Goal: Information Seeking & Learning: Learn about a topic

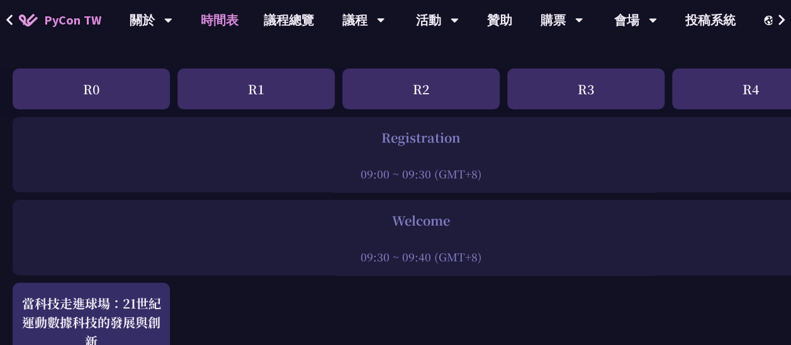
scroll to position [140, 0]
click at [372, 164] on div at bounding box center [421, 156] width 804 height 19
click at [401, 133] on div "Registration" at bounding box center [421, 137] width 804 height 19
drag, startPoint x: 401, startPoint y: 133, endPoint x: 406, endPoint y: 226, distance: 93.3
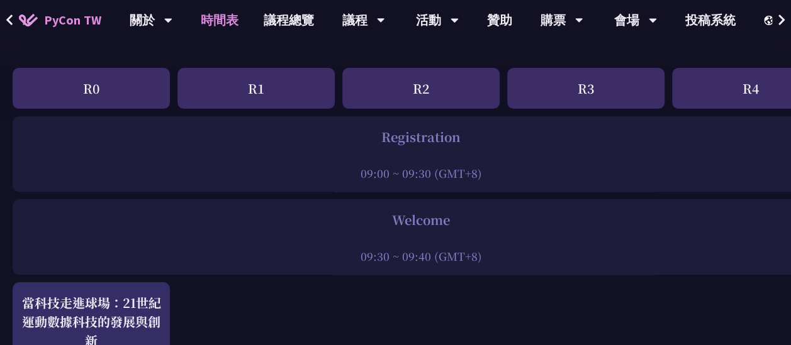
click at [406, 226] on div "Welcome" at bounding box center [421, 220] width 804 height 19
click at [286, 204] on div "Welcome 09:30 ~ 09:40 (GMT+8)" at bounding box center [421, 237] width 817 height 76
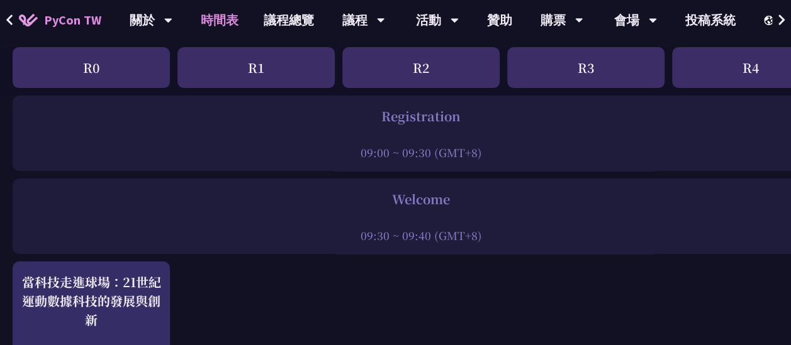
scroll to position [167, 0]
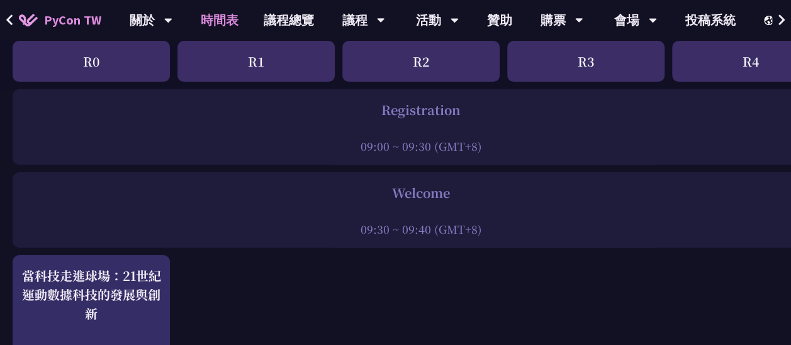
click at [248, 61] on div "R1" at bounding box center [255, 61] width 157 height 41
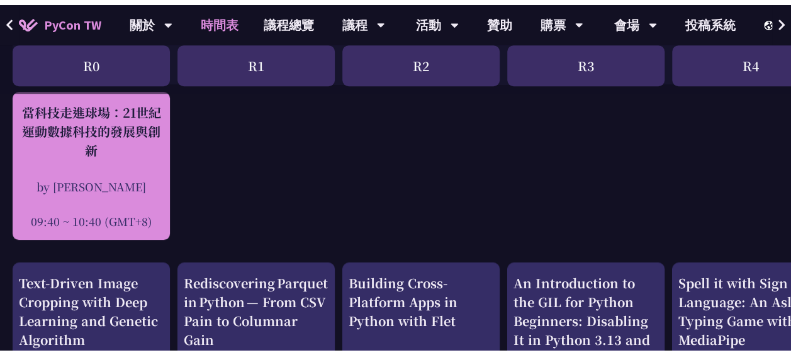
scroll to position [336, 0]
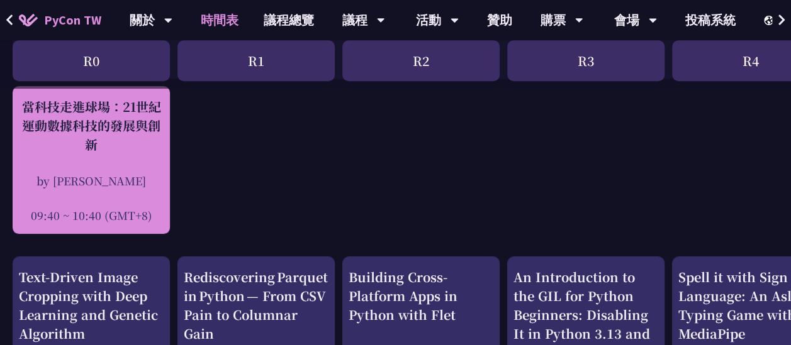
click at [131, 173] on div "by 林滿新" at bounding box center [91, 181] width 145 height 16
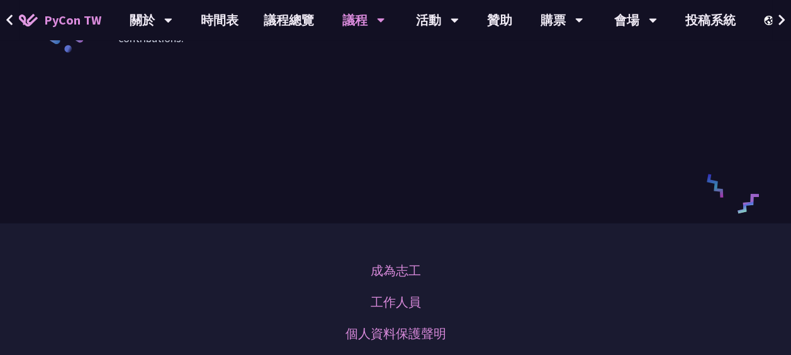
scroll to position [2010, 0]
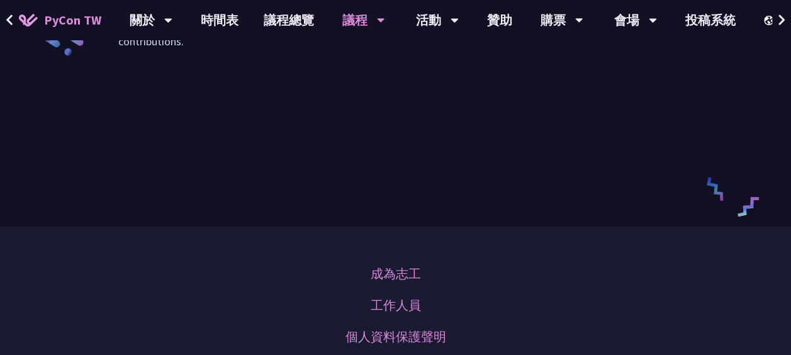
click at [131, 63] on div "Donghee Na is a CPython Core Developer and a 2025 Python Steering Council membe…" at bounding box center [395, 11] width 554 height 104
drag, startPoint x: 131, startPoint y: 172, endPoint x: 257, endPoint y: 195, distance: 127.9
click at [257, 63] on div "Donghee Na is a CPython Core Developer and a 2025 Python Steering Council membe…" at bounding box center [395, 11] width 554 height 104
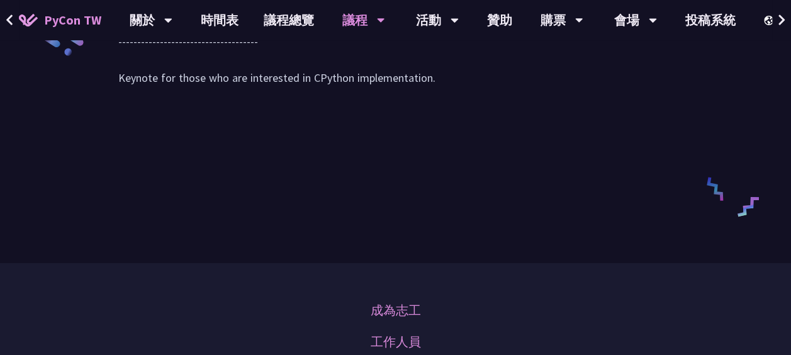
click at [196, 99] on div "Let's talk about the past, present, and future of CPython. We'll review the pas…" at bounding box center [395, 29] width 554 height 140
click at [193, 99] on div "Let's talk about the past, present, and future of CPython. We'll review the pas…" at bounding box center [395, 29] width 554 height 140
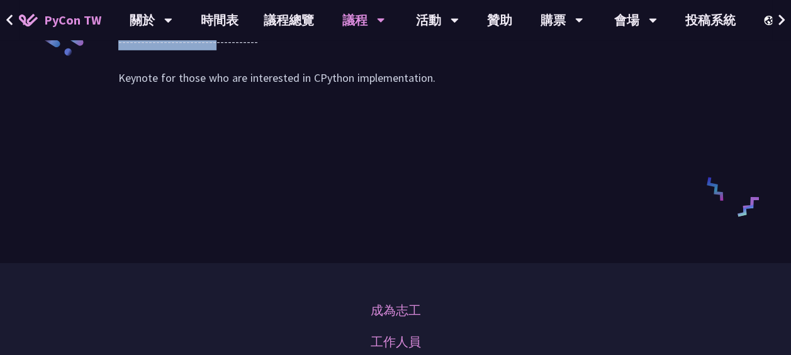
click at [193, 99] on div "Let's talk about the past, present, and future of CPython. We'll review the pas…" at bounding box center [395, 29] width 554 height 140
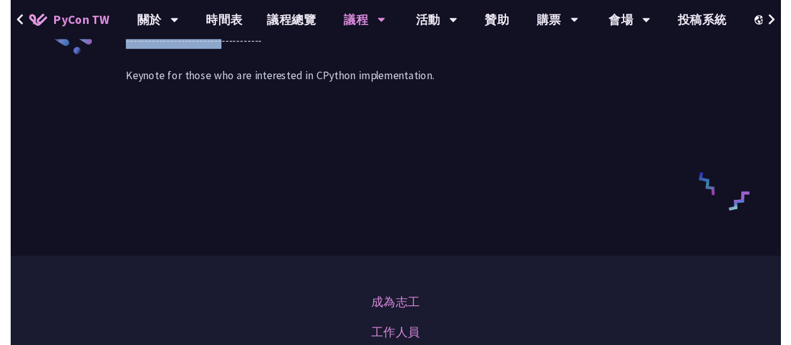
scroll to position [336, 0]
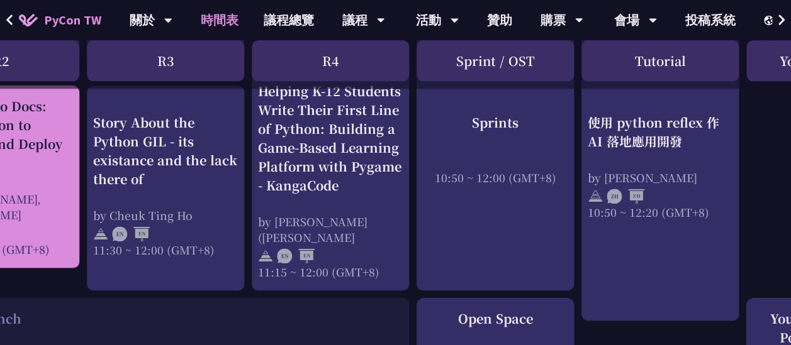
scroll to position [736, 420]
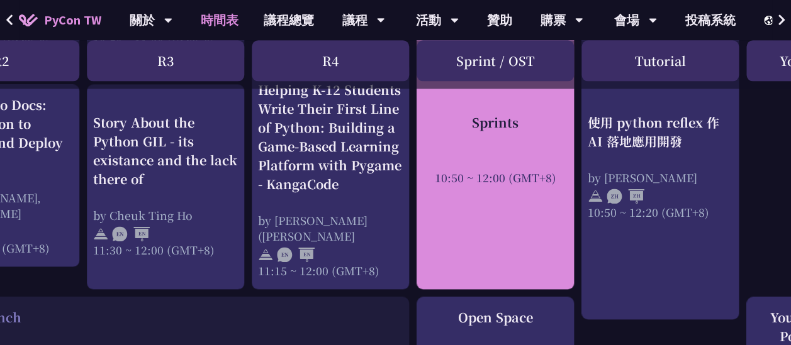
click at [494, 211] on div "Sprints 10:50 ~ 12:00 (GMT+8)" at bounding box center [495, 73] width 157 height 433
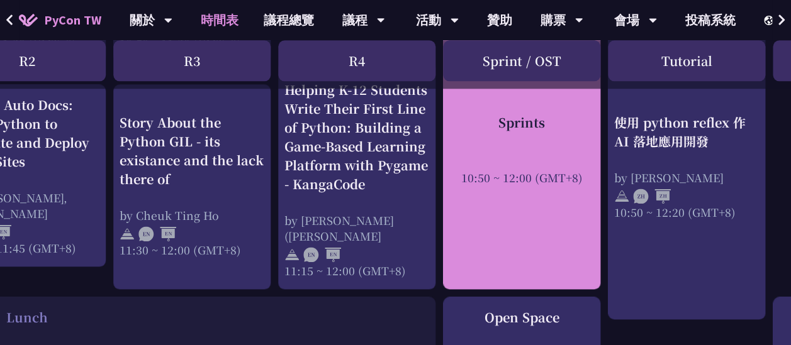
scroll to position [736, 393]
click at [517, 176] on div "10:50 ~ 12:00 (GMT+8)" at bounding box center [522, 178] width 145 height 16
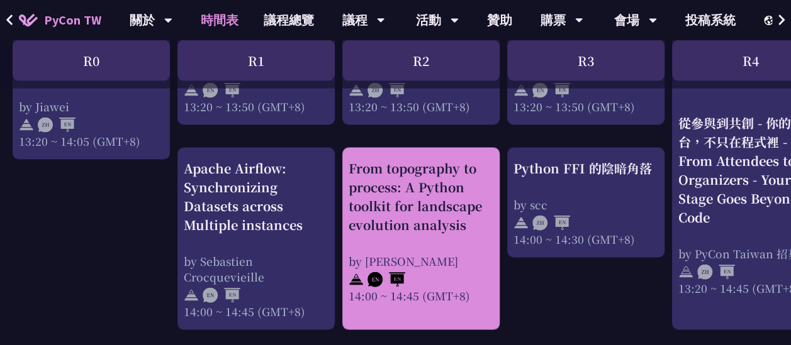
scroll to position [1251, 0]
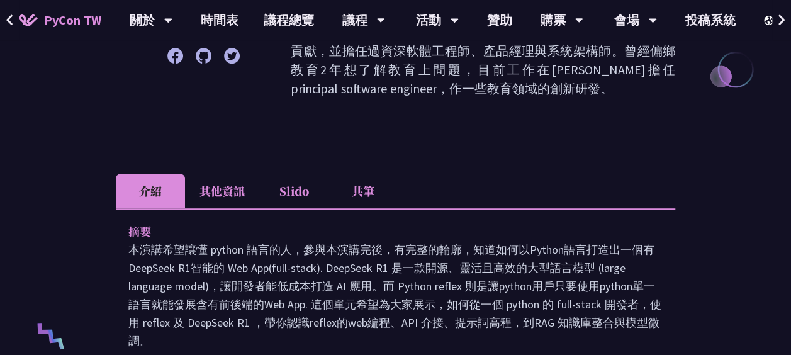
scroll to position [287, 0]
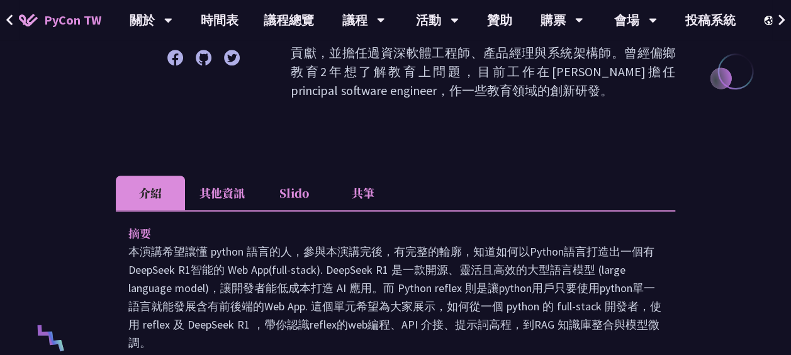
click at [241, 181] on li "其他資訊" at bounding box center [222, 193] width 74 height 35
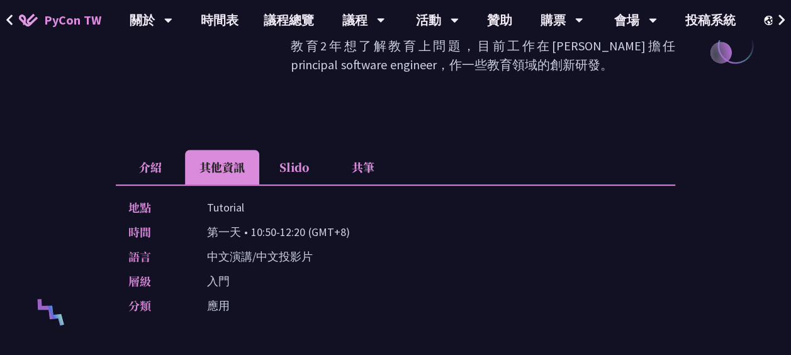
scroll to position [312, 0]
click at [286, 161] on li "Slido" at bounding box center [293, 167] width 69 height 35
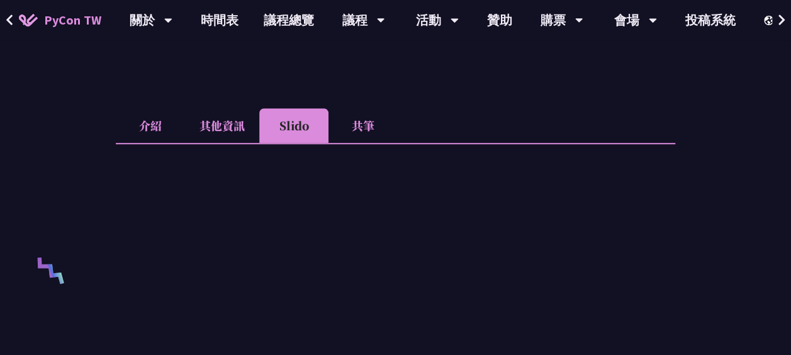
scroll to position [360, 0]
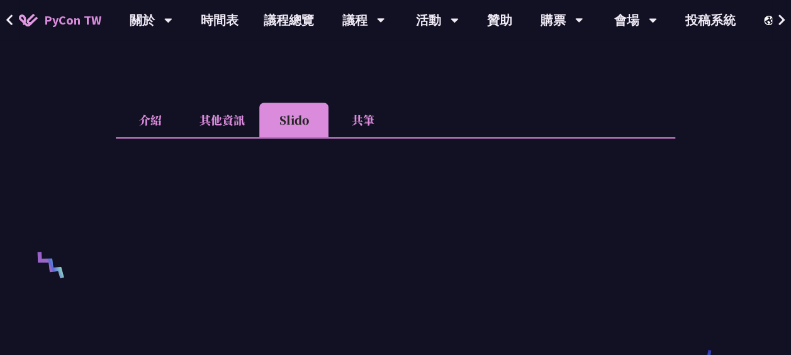
click at [347, 111] on li "共筆" at bounding box center [362, 120] width 69 height 35
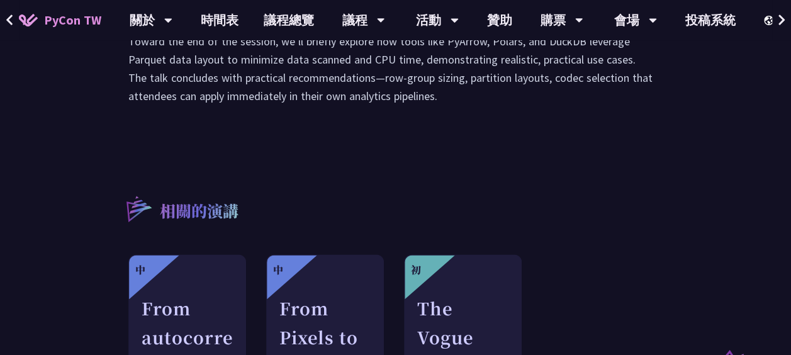
scroll to position [767, 0]
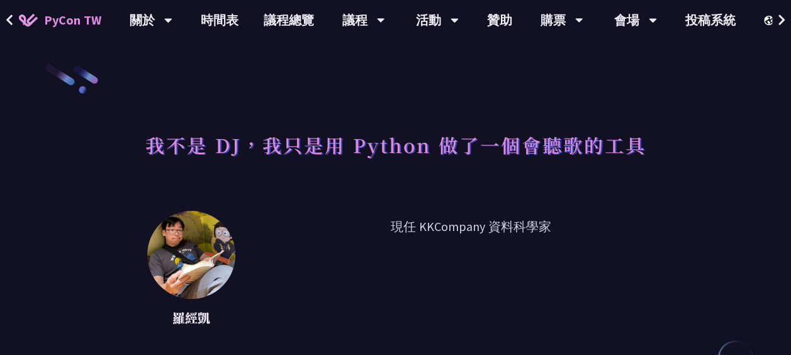
click at [347, 157] on h1 "我不是 DJ，我只是用 Python 做了一個會聽歌的工具" at bounding box center [395, 145] width 501 height 38
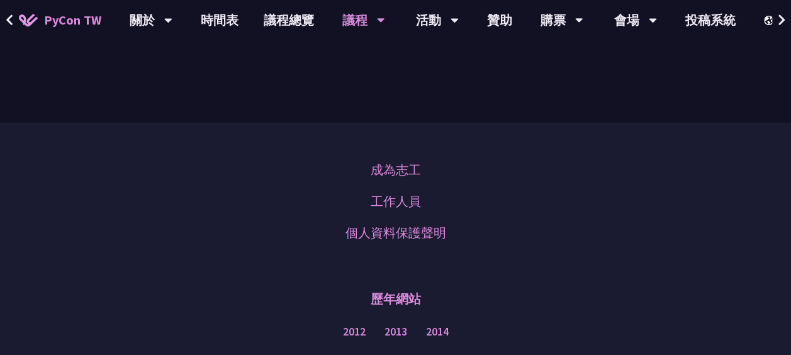
scroll to position [1467, 0]
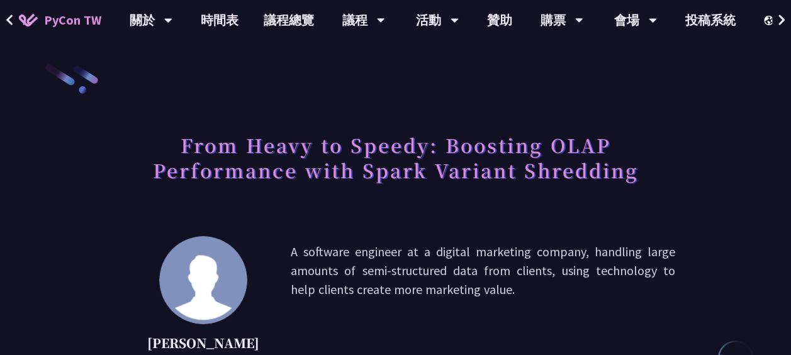
click at [311, 135] on h1 "From Heavy to Speedy: Boosting OLAP Performance with Spark Variant Shredding" at bounding box center [395, 157] width 559 height 63
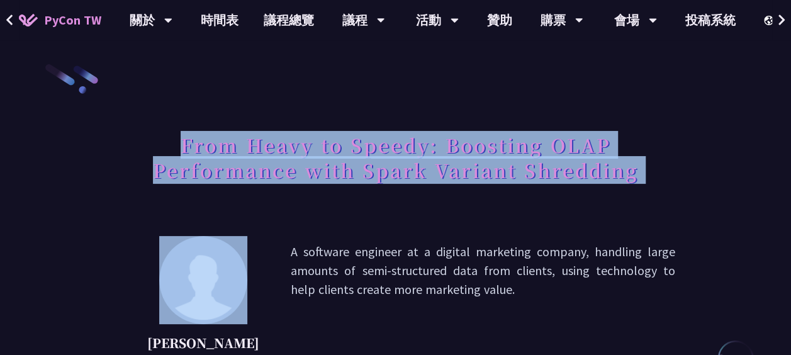
click at [311, 135] on h1 "From Heavy to Speedy: Boosting OLAP Performance with Spark Variant Shredding" at bounding box center [395, 157] width 559 height 63
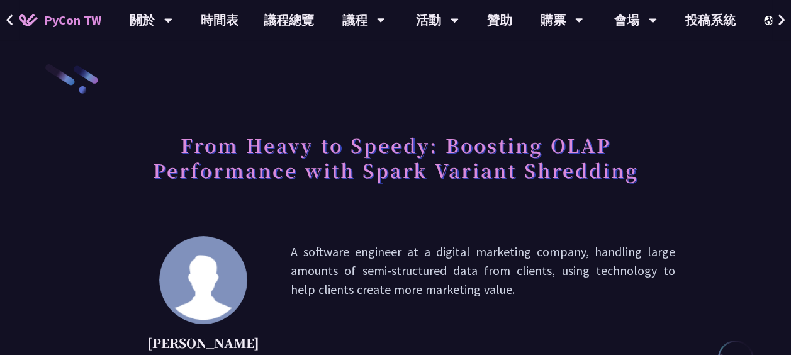
click at [451, 248] on p "A software engineer at a digital marketing company, handling large amounts of s…" at bounding box center [483, 306] width 384 height 129
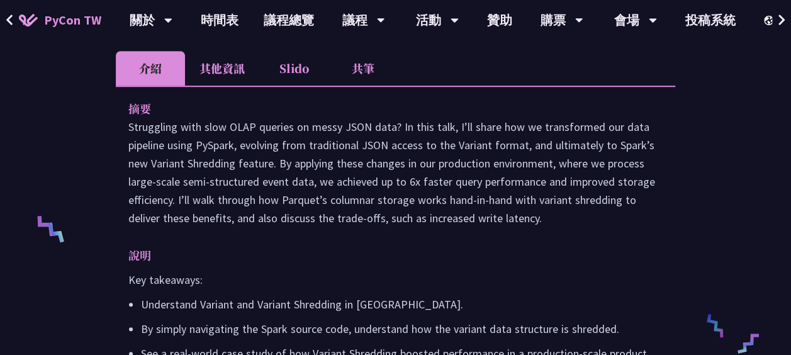
scroll to position [400, 0]
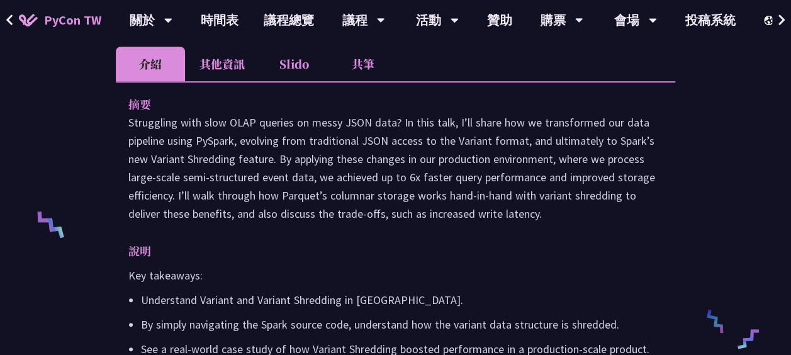
drag, startPoint x: 451, startPoint y: 248, endPoint x: 381, endPoint y: 197, distance: 86.5
click at [381, 197] on p "Struggling with slow OLAP queries on messy JSON data? In this talk, I’ll share …" at bounding box center [395, 167] width 534 height 109
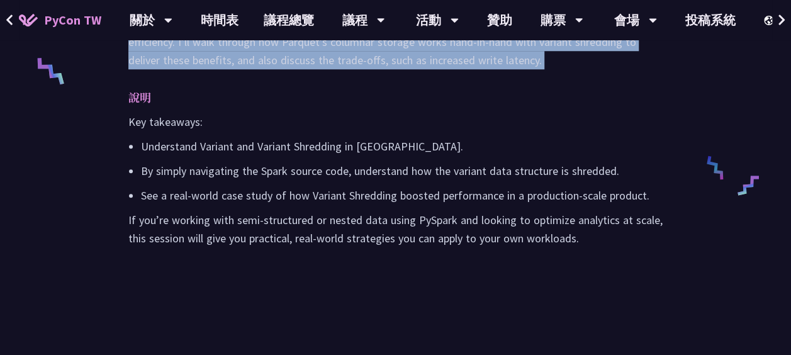
scroll to position [555, 0]
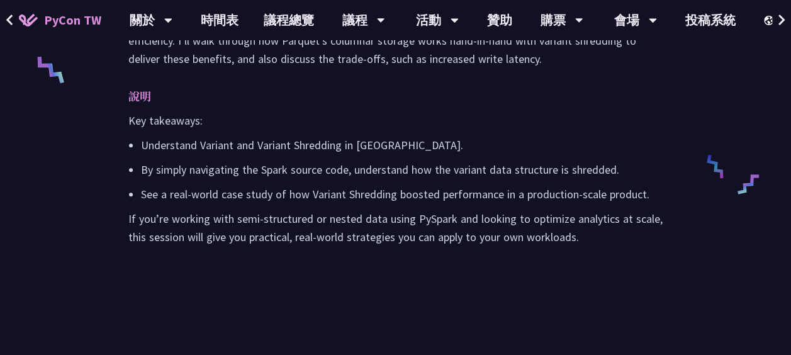
click at [221, 173] on ul "Understand Variant and Variant Shredding in [GEOGRAPHIC_DATA]. By simply naviga…" at bounding box center [395, 169] width 534 height 67
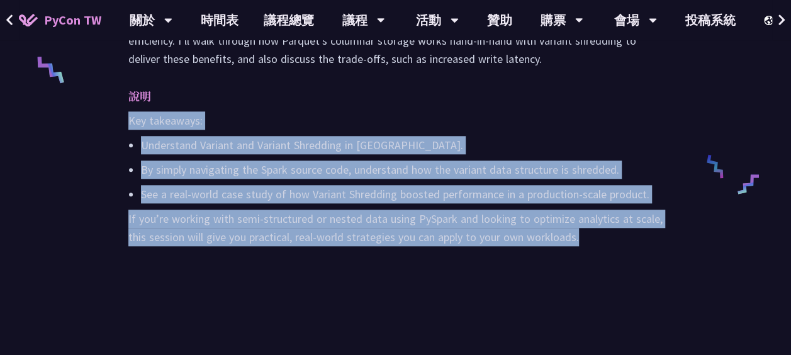
drag, startPoint x: 595, startPoint y: 271, endPoint x: 126, endPoint y: 131, distance: 489.1
click at [126, 131] on div "摘要 Struggling with slow OLAP queries on messy JSON data? In this talk, I’ll sha…" at bounding box center [395, 101] width 559 height 351
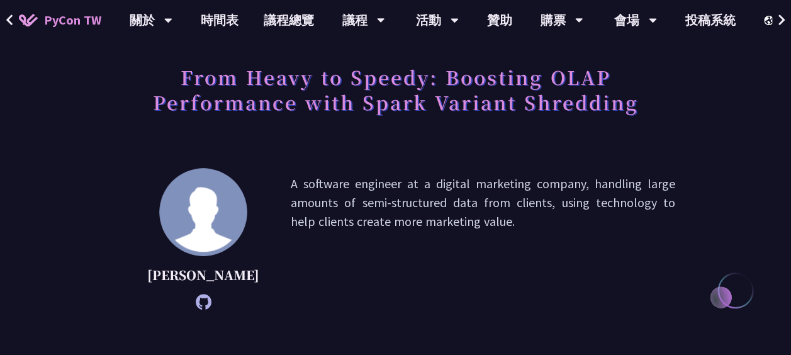
scroll to position [0, 0]
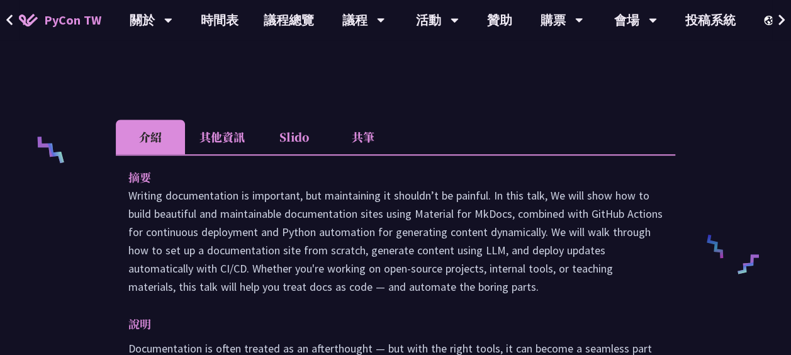
scroll to position [481, 0]
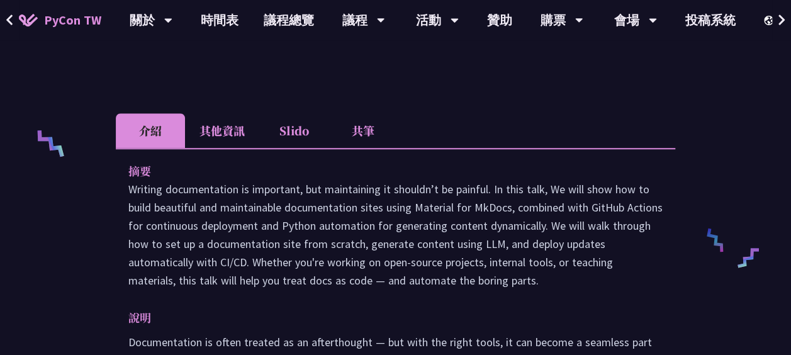
click at [332, 222] on p "Writing documentation is important, but maintaining it shouldn’t be painful. In…" at bounding box center [395, 234] width 534 height 109
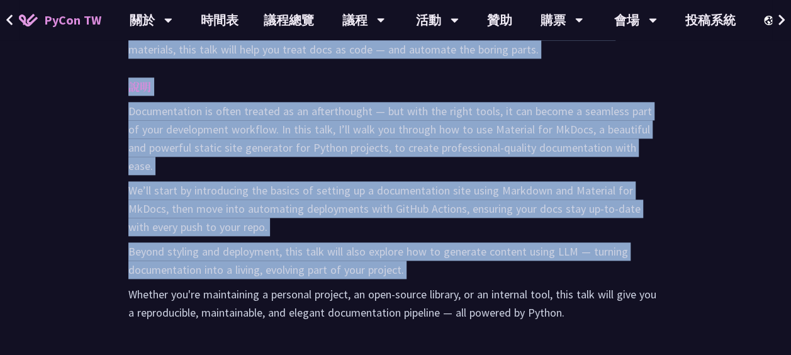
scroll to position [718, 0]
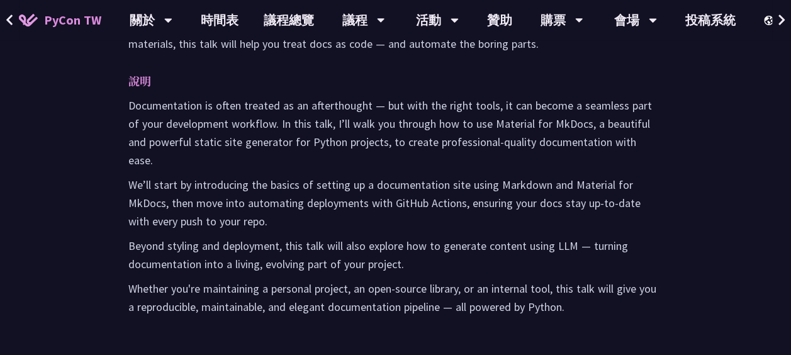
drag, startPoint x: 332, startPoint y: 222, endPoint x: 239, endPoint y: 258, distance: 99.8
click at [239, 258] on div "Documentation is often treated as an afterthought — but with the right tools, i…" at bounding box center [395, 206] width 534 height 220
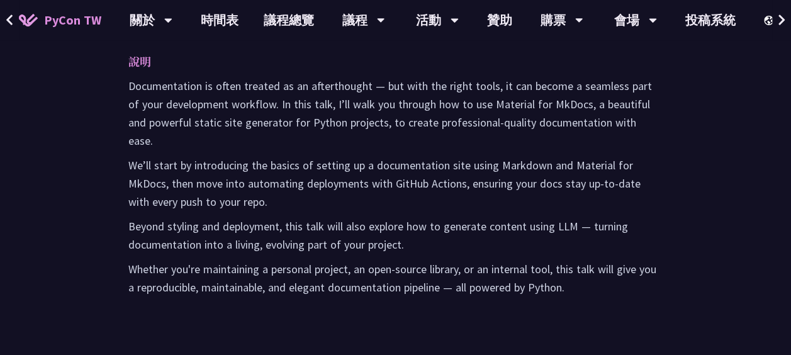
scroll to position [736, 0]
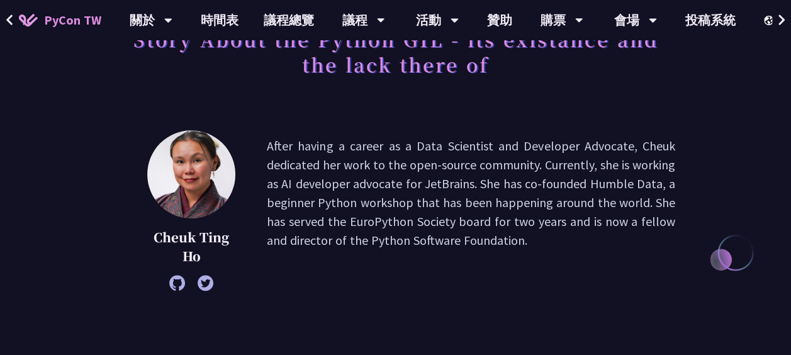
scroll to position [106, 0]
click at [355, 153] on p "After having a career as a Data Scientist and Developer Advocate, Cheuk dedicat…" at bounding box center [471, 210] width 408 height 148
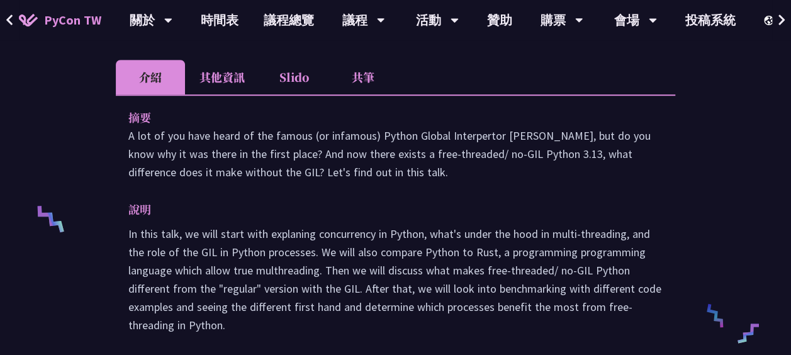
scroll to position [408, 0]
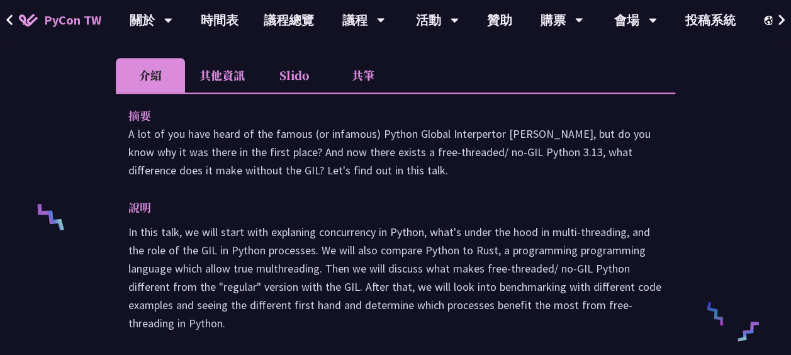
click at [293, 158] on p "A lot of you have heard of the famous (or infamous) Python Global Interpertor L…" at bounding box center [395, 152] width 534 height 55
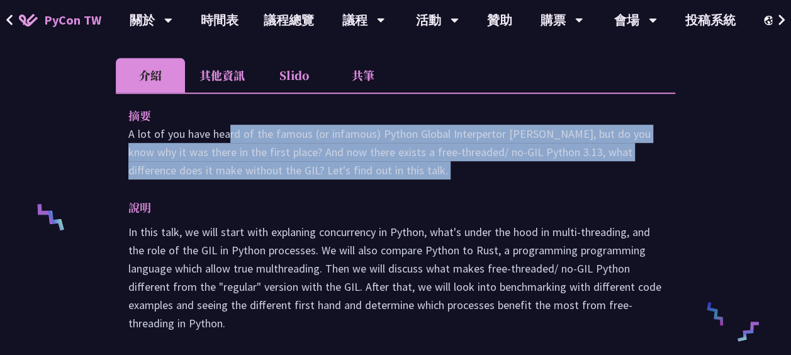
click at [293, 158] on p "A lot of you have heard of the famous (or infamous) Python Global Interpertor L…" at bounding box center [395, 152] width 534 height 55
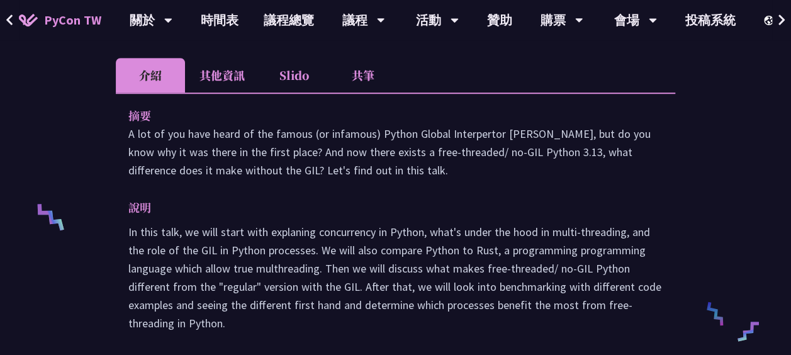
drag, startPoint x: 293, startPoint y: 158, endPoint x: 267, endPoint y: 243, distance: 89.0
click at [267, 243] on p "In this talk, we will start with explaning concurrency in Python, what's under …" at bounding box center [395, 277] width 534 height 109
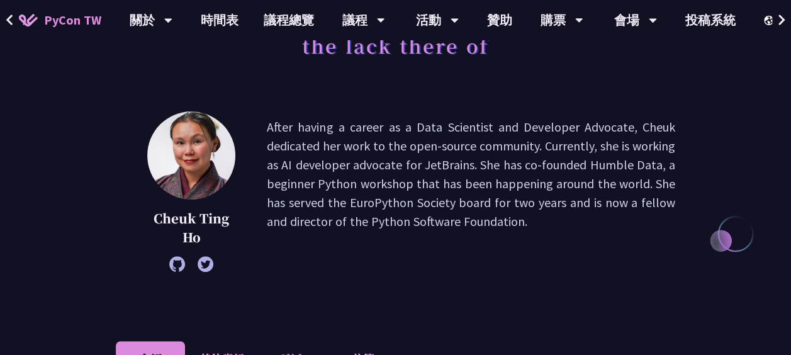
scroll to position [118, 0]
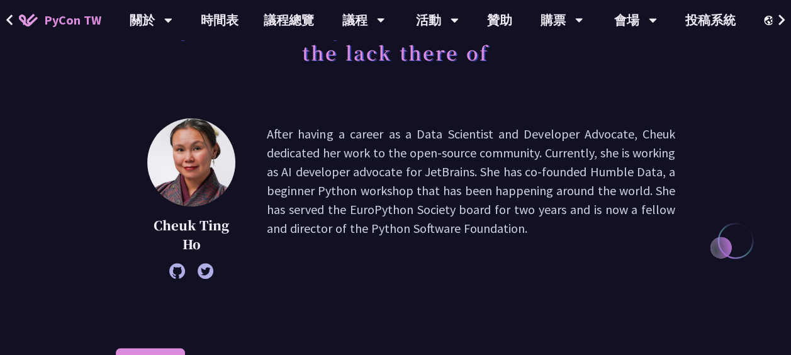
drag, startPoint x: 267, startPoint y: 243, endPoint x: 376, endPoint y: 88, distance: 189.6
click at [376, 88] on div "Story About the Python GIL - its existance and the lack there of" at bounding box center [395, 53] width 559 height 91
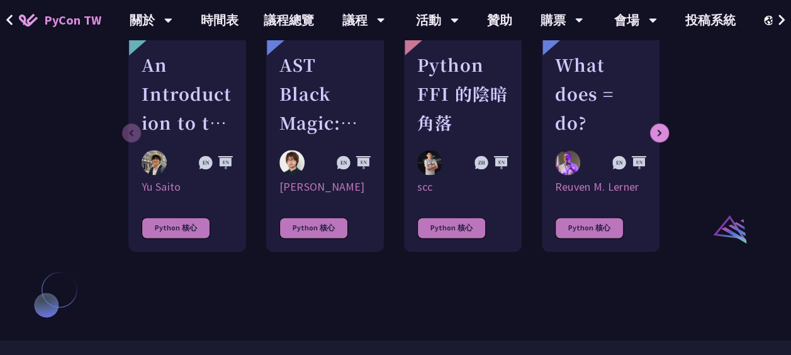
scroll to position [879, 0]
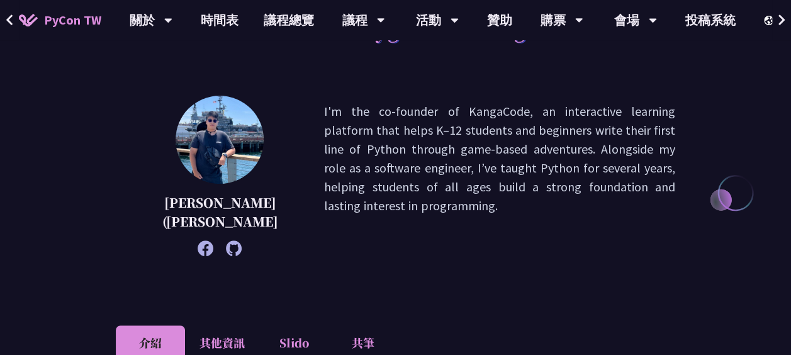
scroll to position [166, 0]
click at [364, 179] on p "I'm the co-founder of KangaCode, an interactive learning platform that helps K–…" at bounding box center [499, 175] width 351 height 148
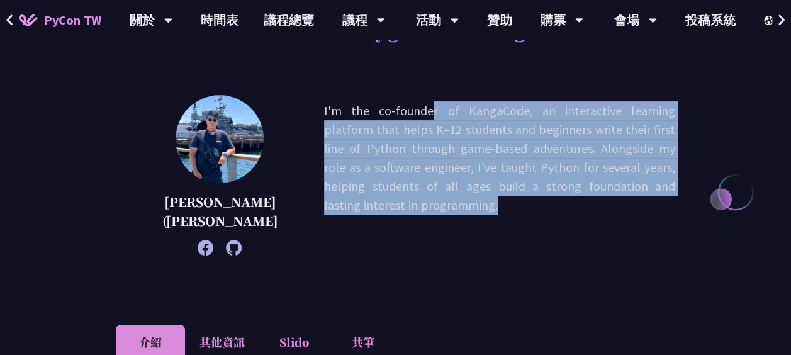
drag, startPoint x: 364, startPoint y: 179, endPoint x: 345, endPoint y: 247, distance: 70.7
click at [345, 247] on p "I'm the co-founder of KangaCode, an interactive learning platform that helps K–…" at bounding box center [499, 175] width 351 height 148
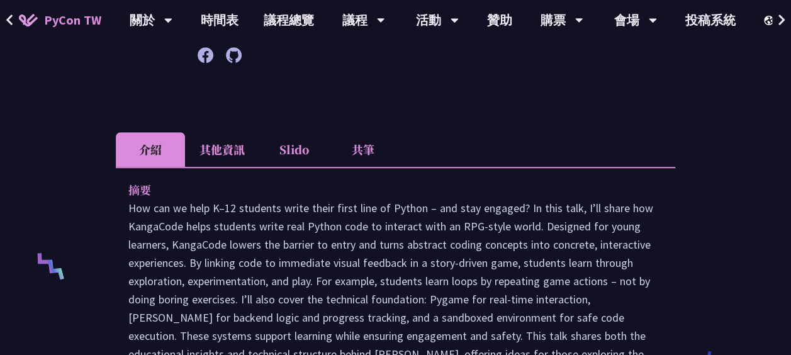
scroll to position [360, 0]
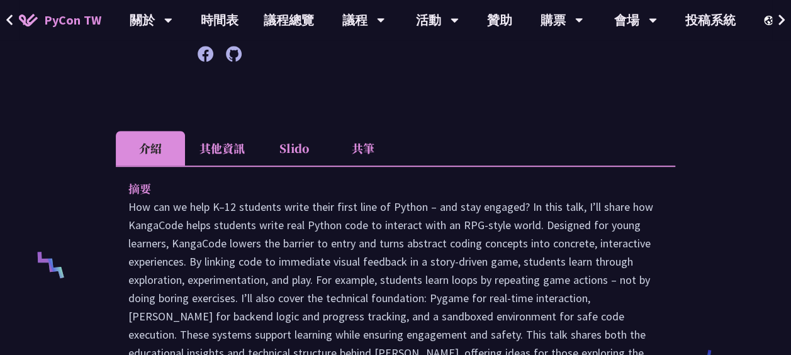
click at [345, 247] on p at bounding box center [395, 289] width 534 height 182
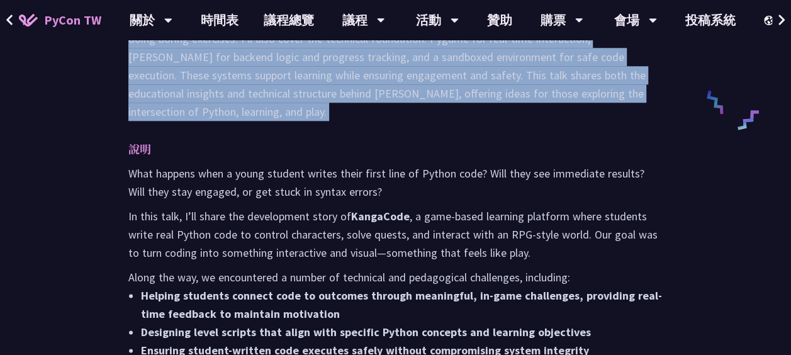
scroll to position [622, 0]
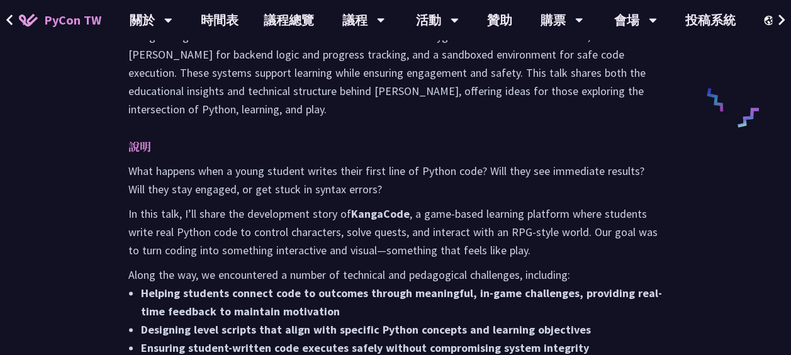
click at [240, 268] on p "Along the way, we encountered a number of technical and pedagogical challenges,…" at bounding box center [395, 275] width 534 height 18
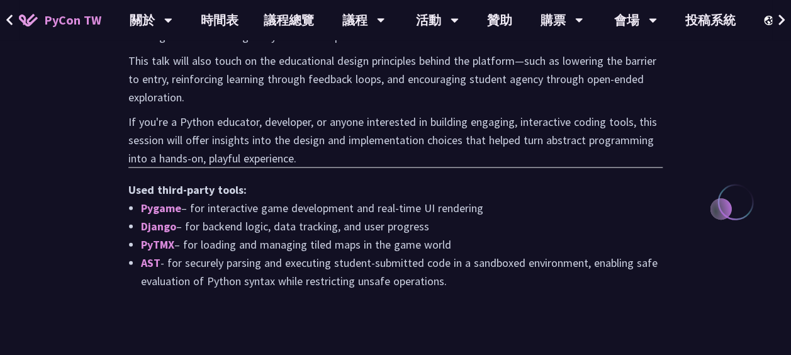
scroll to position [1283, 0]
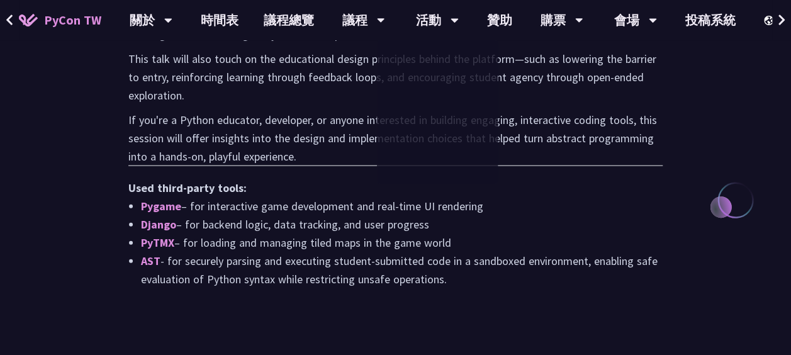
click at [308, 155] on p "If you're a Python educator, developer, or anyone interested in building engagi…" at bounding box center [395, 138] width 534 height 55
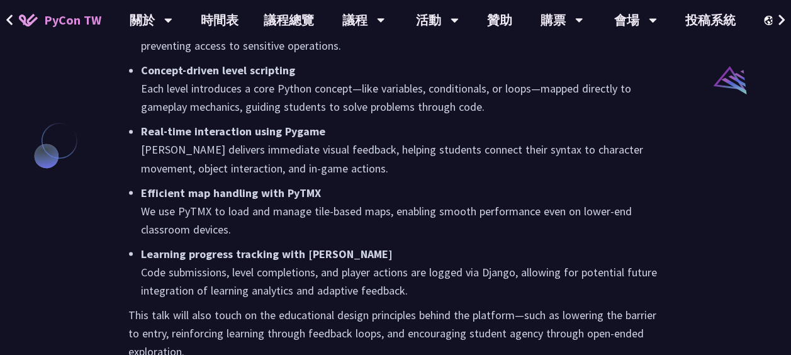
scroll to position [1027, 0]
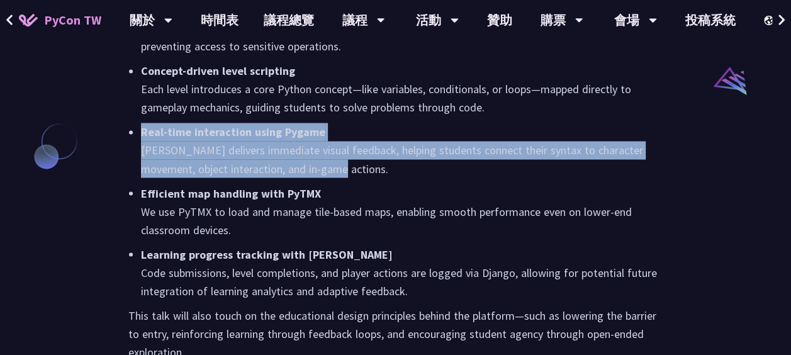
drag, startPoint x: 317, startPoint y: 159, endPoint x: 135, endPoint y: 133, distance: 184.3
click at [135, 133] on ul "A secure sandbox environment Using Python’s ast module and restricted built-ins…" at bounding box center [395, 150] width 534 height 299
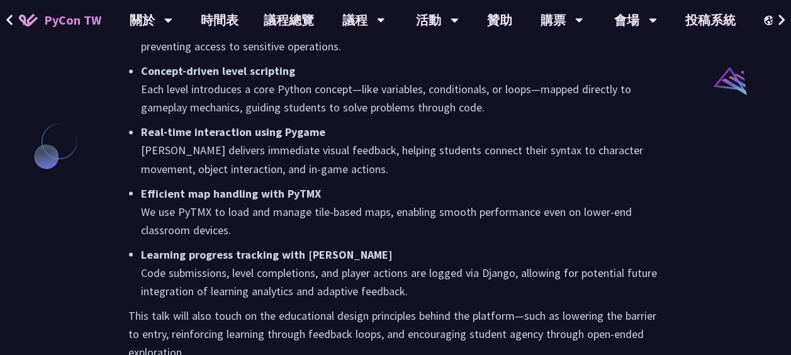
click at [340, 165] on p "Real-time interaction using Pygame Pygame delivers immediate visual feedback, h…" at bounding box center [402, 150] width 522 height 55
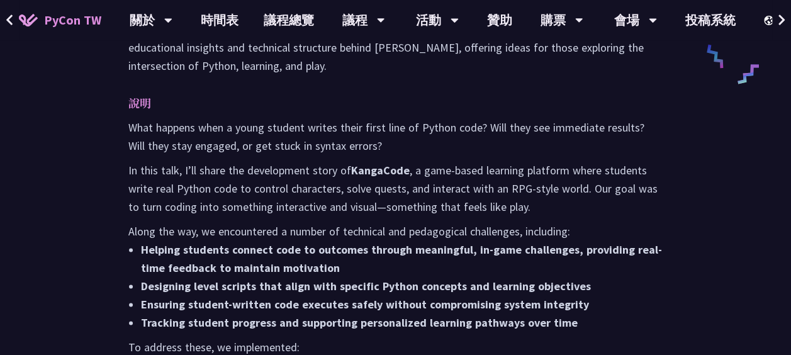
scroll to position [664, 0]
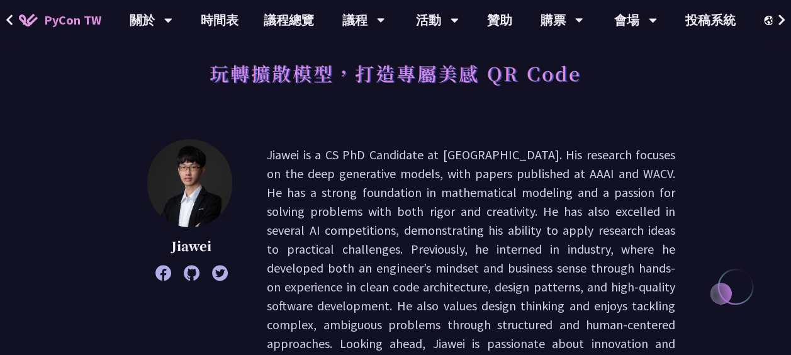
scroll to position [72, 0]
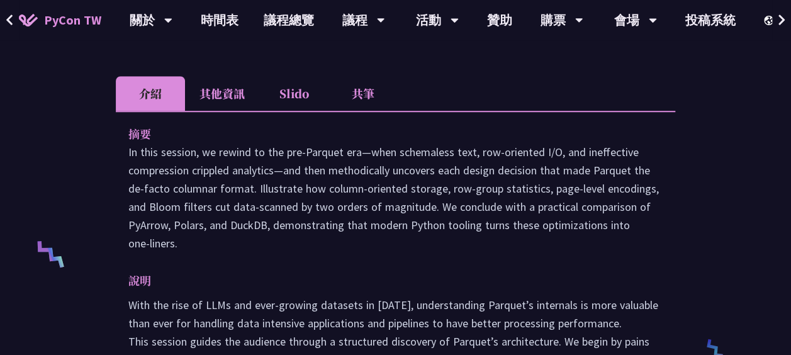
scroll to position [371, 0]
click at [521, 174] on p "In this session, we rewind to the pre‑Parquet era—when schemaless text, row‑ori…" at bounding box center [395, 196] width 534 height 109
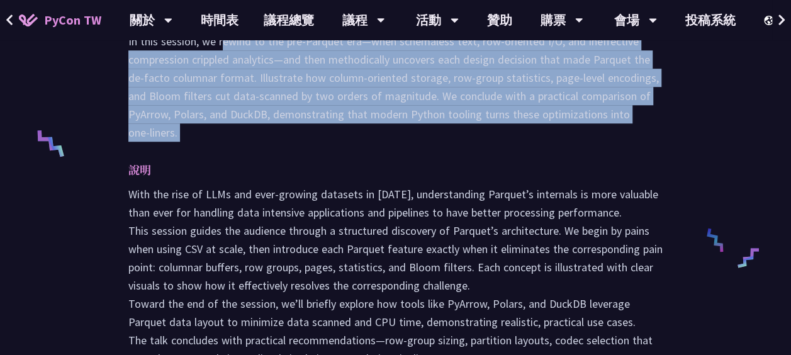
scroll to position [482, 0]
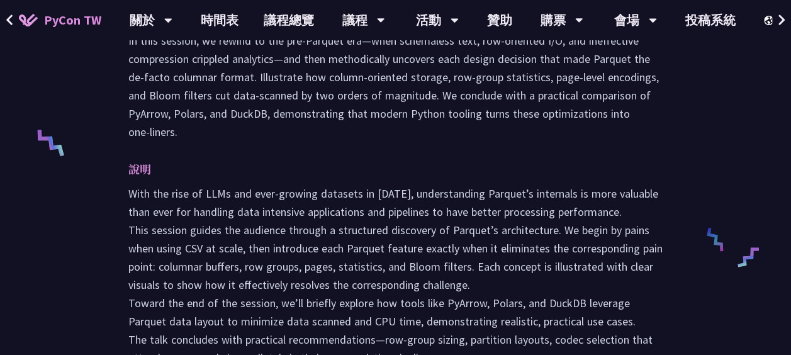
click at [237, 200] on p "With the rise of LLMs and ever-growing datasets in 2025, understanding Parquet’…" at bounding box center [395, 275] width 534 height 182
drag, startPoint x: 237, startPoint y: 200, endPoint x: 238, endPoint y: 244, distance: 44.1
click at [238, 244] on p "With the rise of LLMs and ever-growing datasets in 2025, understanding Parquet’…" at bounding box center [395, 275] width 534 height 182
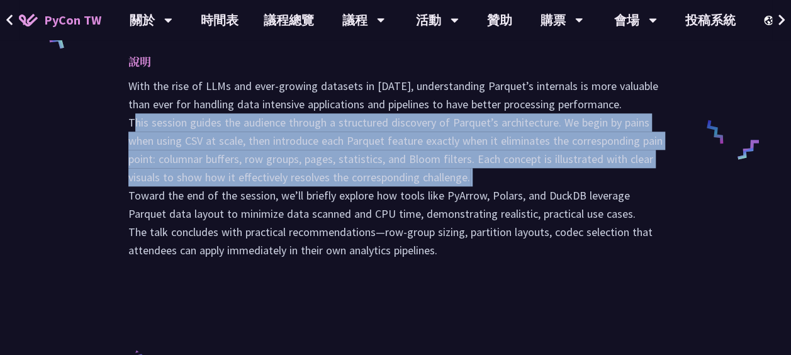
scroll to position [590, 0]
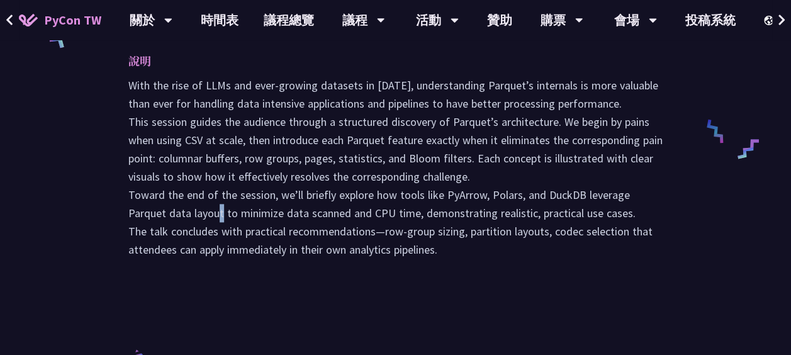
drag, startPoint x: 238, startPoint y: 244, endPoint x: 215, endPoint y: 208, distance: 43.0
click at [215, 208] on p "With the rise of LLMs and ever-growing datasets in 2025, understanding Parquet’…" at bounding box center [395, 167] width 534 height 182
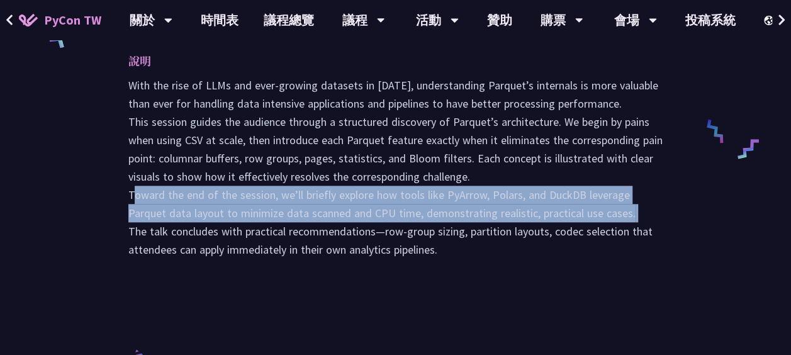
click at [215, 208] on p "With the rise of LLMs and ever-growing datasets in 2025, understanding Parquet’…" at bounding box center [395, 167] width 534 height 182
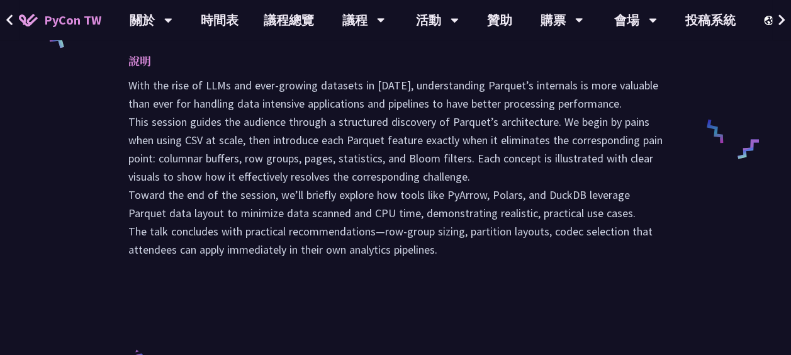
drag, startPoint x: 215, startPoint y: 208, endPoint x: 196, endPoint y: 235, distance: 33.5
click at [196, 235] on p "With the rise of LLMs and ever-growing datasets in 2025, understanding Parquet’…" at bounding box center [395, 167] width 534 height 182
click at [523, 301] on div "Rediscovering Parquet in Python — From CSV Pain to Columnar Gain Josix engineer…" at bounding box center [395, 73] width 559 height 1201
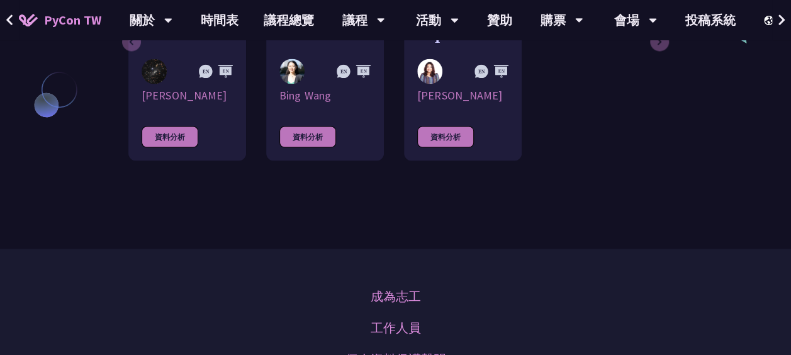
scroll to position [1080, 0]
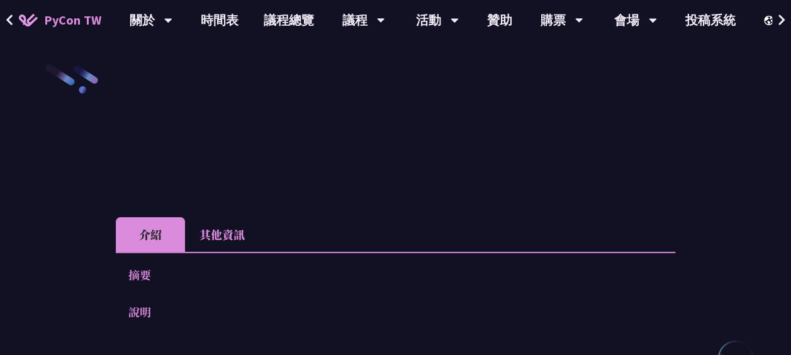
drag, startPoint x: 0, startPoint y: 0, endPoint x: 408, endPoint y: 213, distance: 459.9
click at [408, 213] on div "介紹 其他資訊 摘要 說明 Slides 地點 待公布 時間 待公布 語言 languages.undefined 層級 levels.undefined 分…" at bounding box center [395, 252] width 559 height 378
drag, startPoint x: 0, startPoint y: 0, endPoint x: 282, endPoint y: 96, distance: 297.7
click at [282, 96] on div "介紹 其他資訊 摘要 說明 Slides 地點 待公布 時間 待公布 語言 languages.undefined 層級 levels.undefined 分…" at bounding box center [395, 252] width 559 height 378
click at [223, 227] on li "其他資訊" at bounding box center [222, 234] width 74 height 35
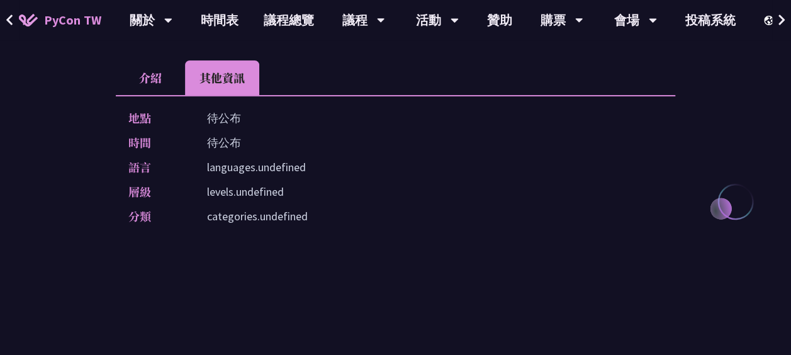
scroll to position [156, 0]
click at [145, 77] on li "介紹" at bounding box center [150, 78] width 69 height 35
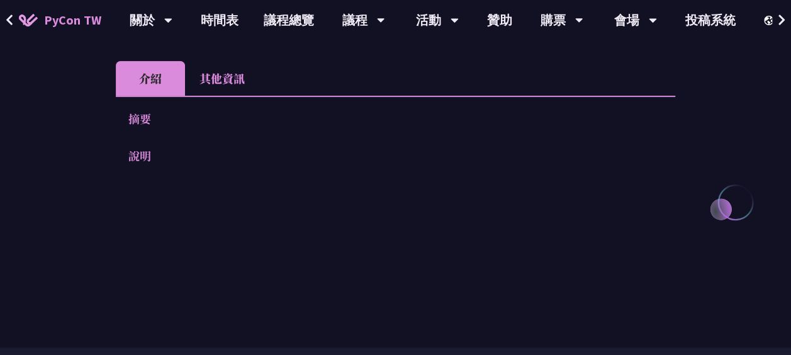
scroll to position [0, 0]
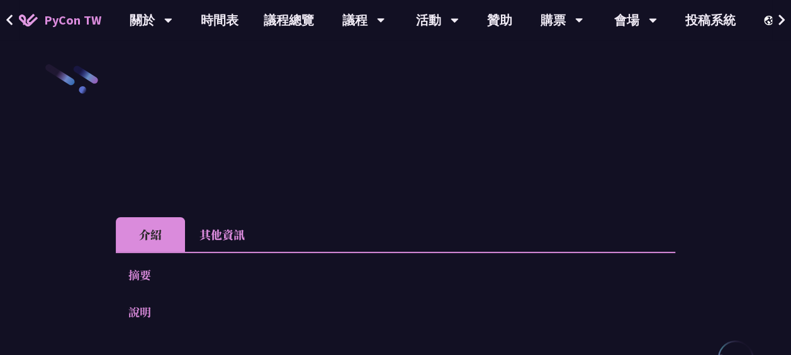
click at [279, 115] on div "介紹 其他資訊 摘要 說明 Slides 地點 待公布 時間 待公布 語言 languages.undefined 層級 levels.undefined 分…" at bounding box center [395, 252] width 559 height 378
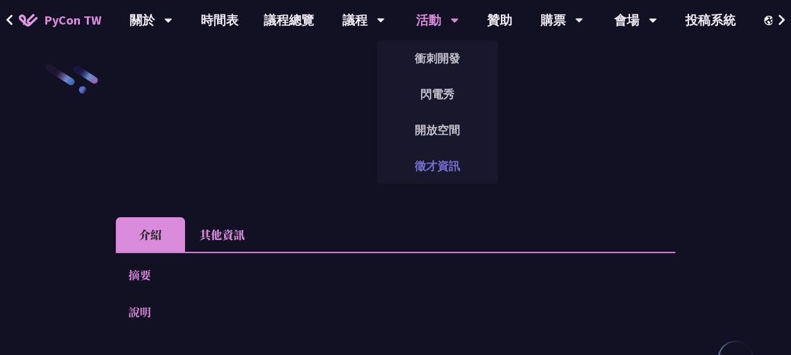
click at [441, 160] on link "徵才資訊" at bounding box center [437, 166] width 121 height 30
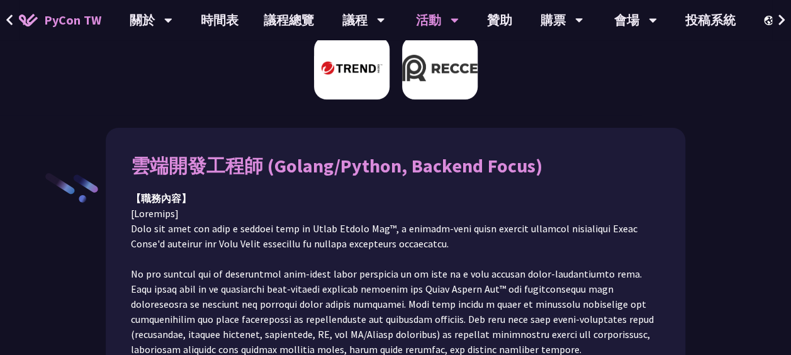
scroll to position [103, 0]
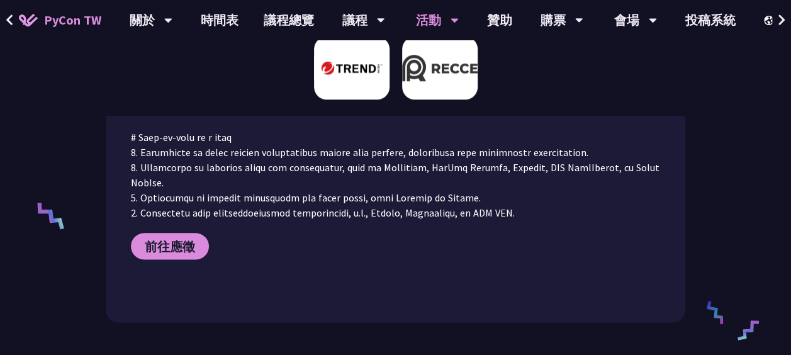
click at [434, 70] on img at bounding box center [440, 67] width 76 height 63
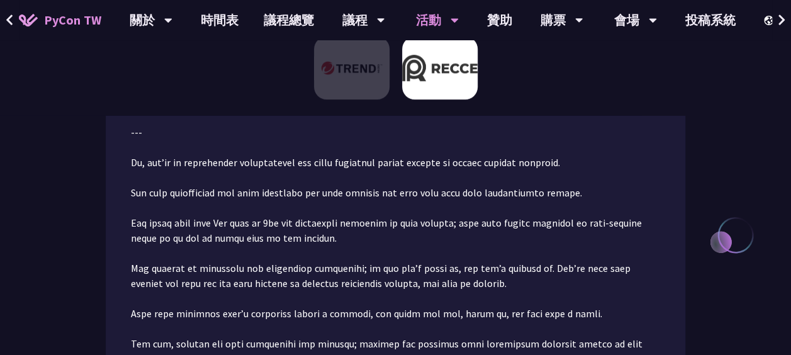
scroll to position [351, 0]
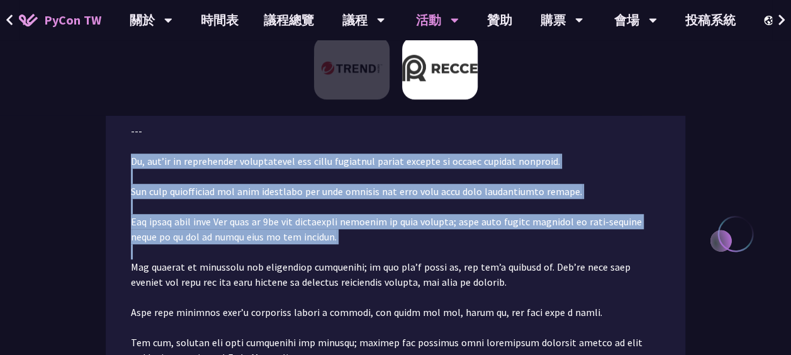
drag, startPoint x: 129, startPoint y: 155, endPoint x: 348, endPoint y: 249, distance: 238.4
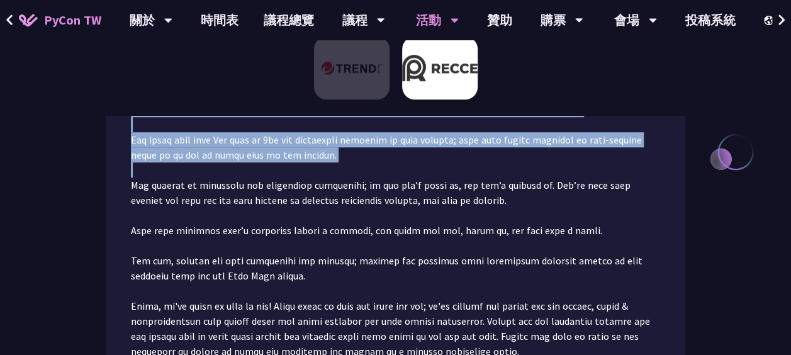
scroll to position [433, 0]
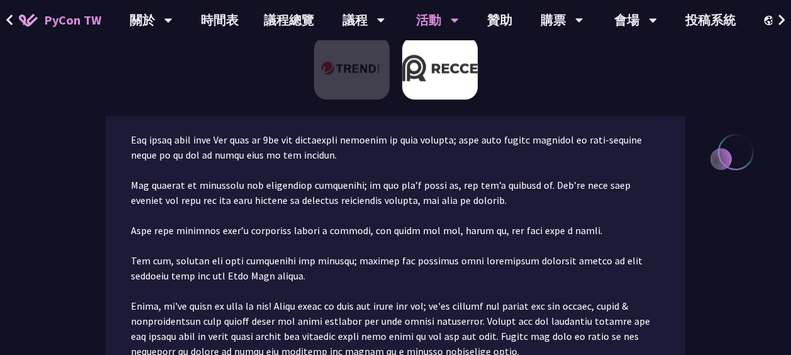
click at [182, 265] on p at bounding box center [395, 238] width 529 height 695
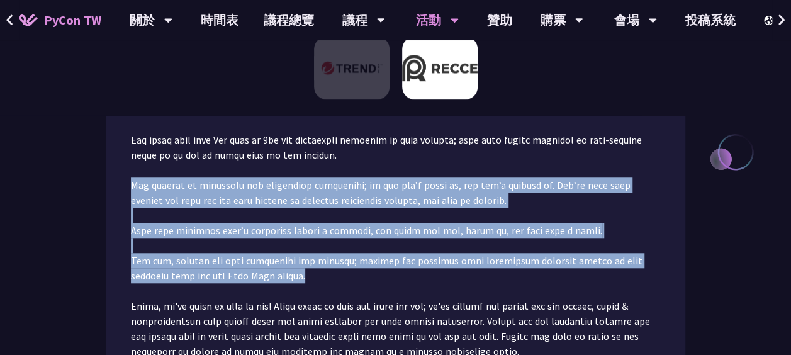
drag, startPoint x: 126, startPoint y: 186, endPoint x: 252, endPoint y: 274, distance: 154.0
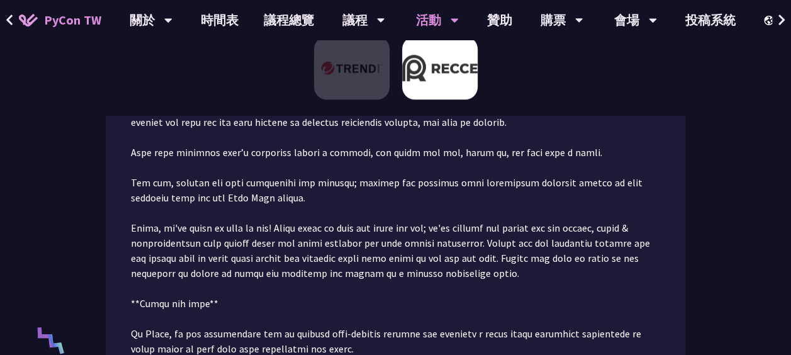
drag, startPoint x: 252, startPoint y: 274, endPoint x: 257, endPoint y: 298, distance: 24.4
click at [257, 298] on p at bounding box center [395, 159] width 529 height 695
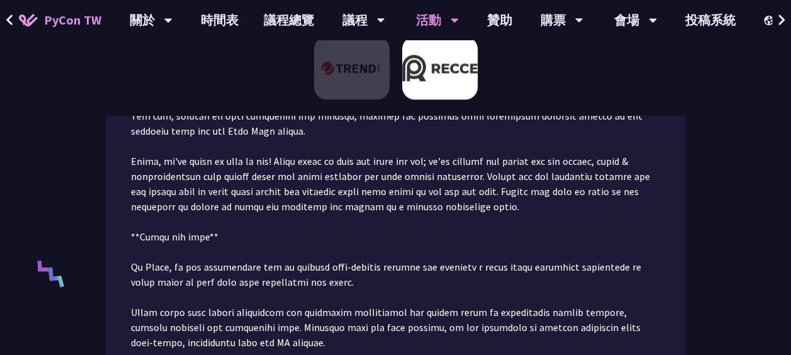
scroll to position [586, 0]
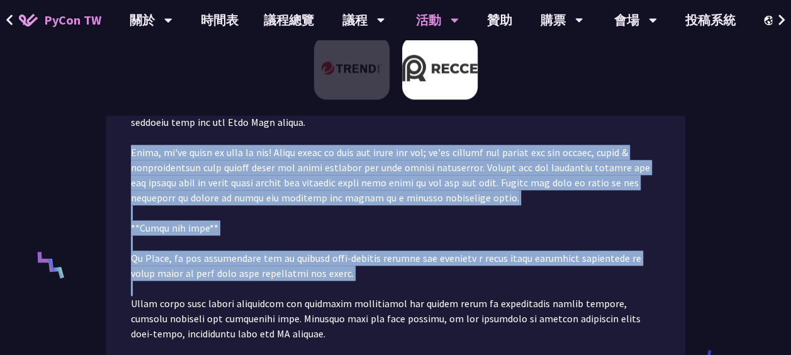
drag, startPoint x: 127, startPoint y: 150, endPoint x: 347, endPoint y: 283, distance: 256.8
click at [347, 283] on div "Senior Software Engineer 【職務內容】 【具備條件】 前往應徵" at bounding box center [395, 362] width 579 height 1407
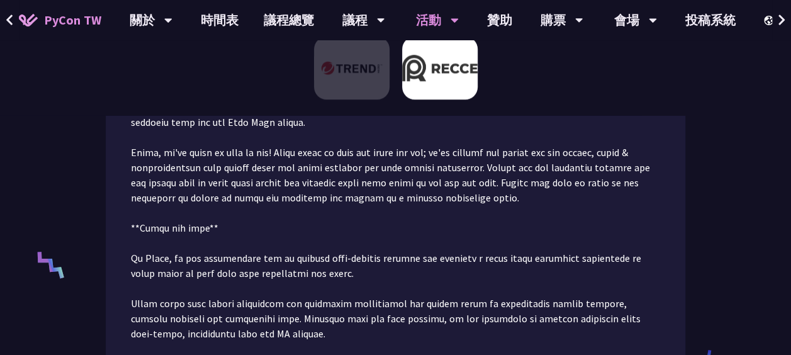
drag, startPoint x: 347, startPoint y: 283, endPoint x: 328, endPoint y: 305, distance: 29.4
click at [221, 264] on p at bounding box center [395, 84] width 529 height 695
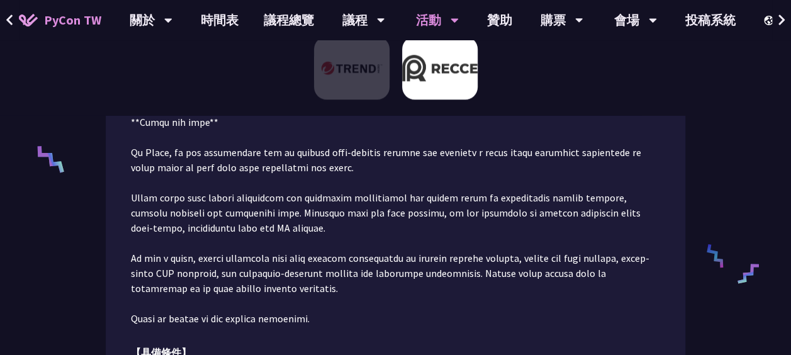
scroll to position [698, 0]
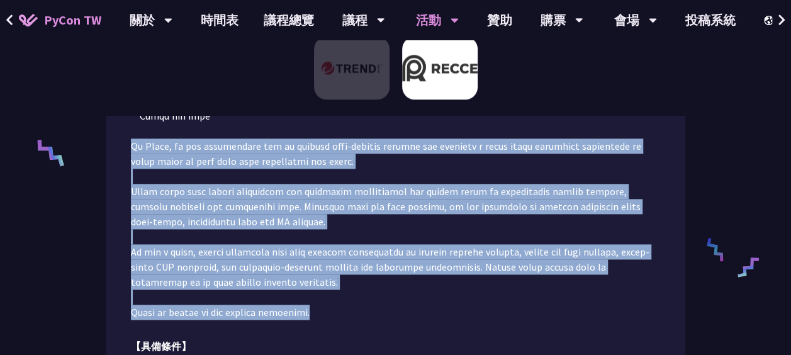
drag, startPoint x: 127, startPoint y: 145, endPoint x: 330, endPoint y: 320, distance: 267.3
click at [330, 320] on div "Senior Software Engineer 【職務內容】 【具備條件】 前往應徵" at bounding box center [395, 250] width 579 height 1407
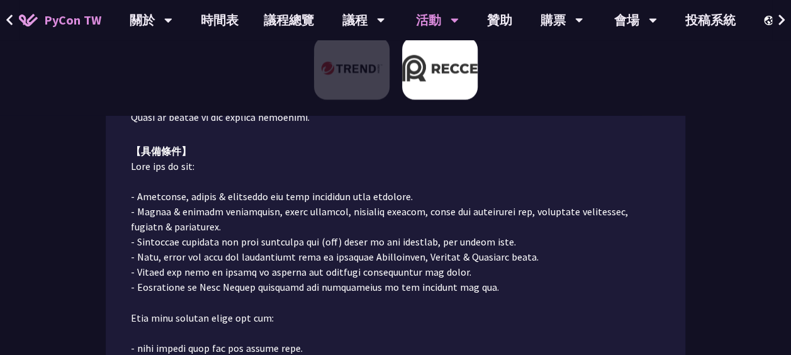
scroll to position [897, 0]
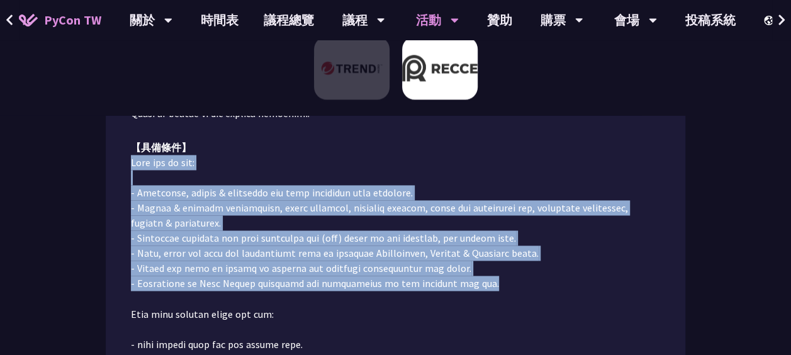
drag, startPoint x: 127, startPoint y: 162, endPoint x: 482, endPoint y: 283, distance: 374.7
click at [482, 283] on div "Senior Software Engineer 【職務內容】 【具備條件】 前往應徵" at bounding box center [395, 51] width 579 height 1407
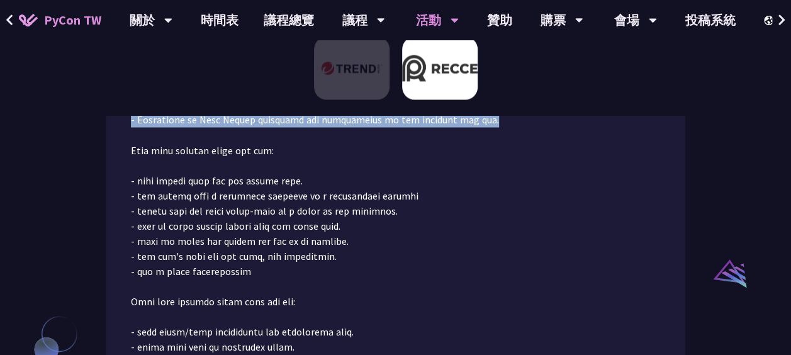
scroll to position [1065, 0]
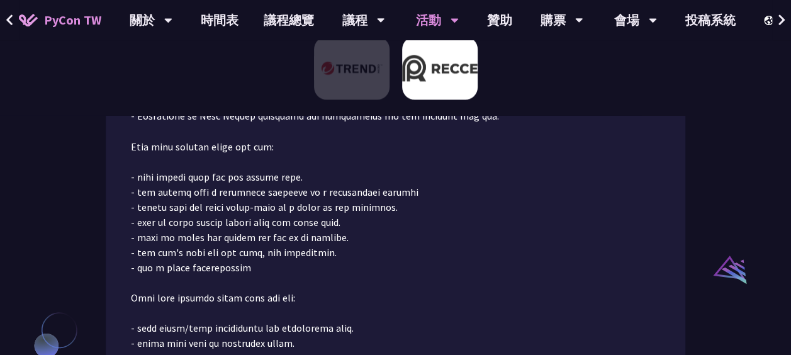
click at [221, 251] on p at bounding box center [395, 236] width 529 height 498
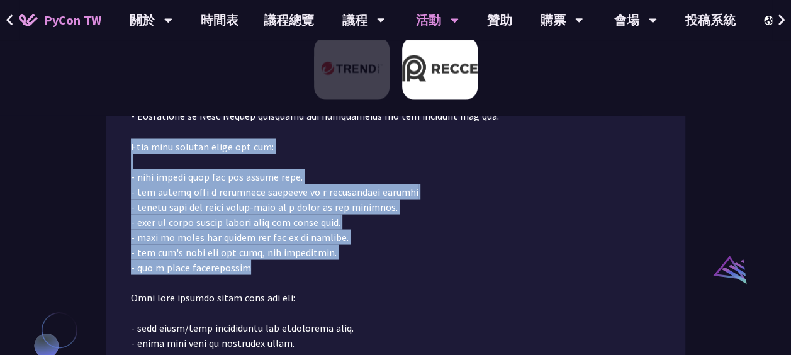
drag, startPoint x: 125, startPoint y: 143, endPoint x: 278, endPoint y: 272, distance: 200.4
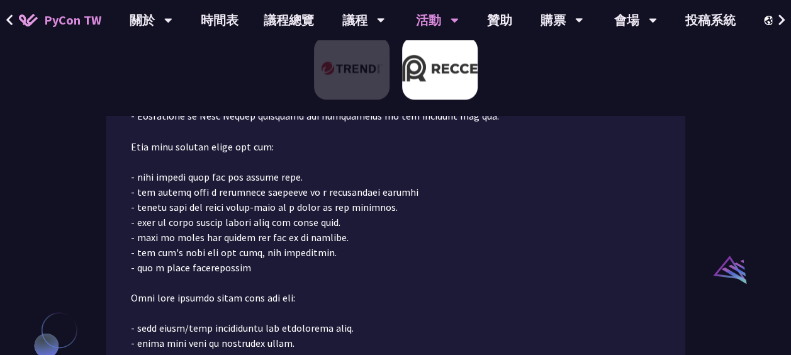
drag, startPoint x: 278, startPoint y: 272, endPoint x: 221, endPoint y: 249, distance: 62.0
click at [449, 234] on p at bounding box center [395, 236] width 529 height 498
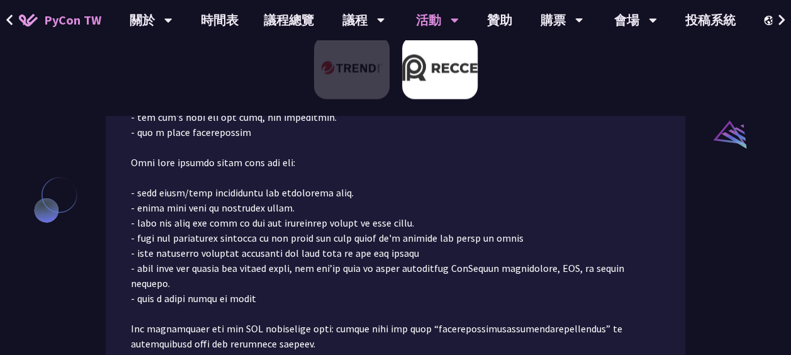
scroll to position [1199, 0]
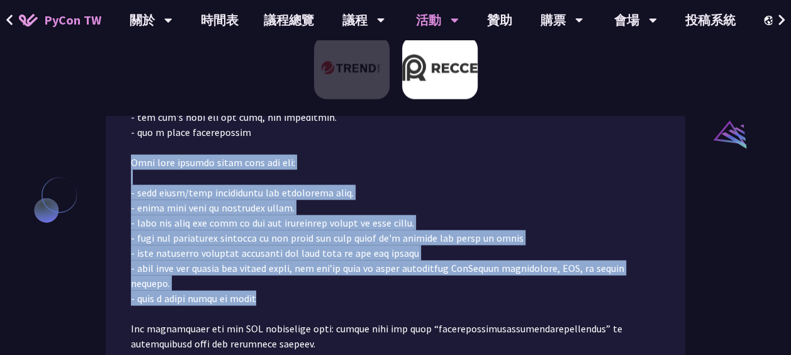
drag, startPoint x: 130, startPoint y: 164, endPoint x: 292, endPoint y: 292, distance: 207.0
drag, startPoint x: 292, startPoint y: 292, endPoint x: 251, endPoint y: 295, distance: 41.0
click at [251, 295] on p at bounding box center [395, 102] width 529 height 498
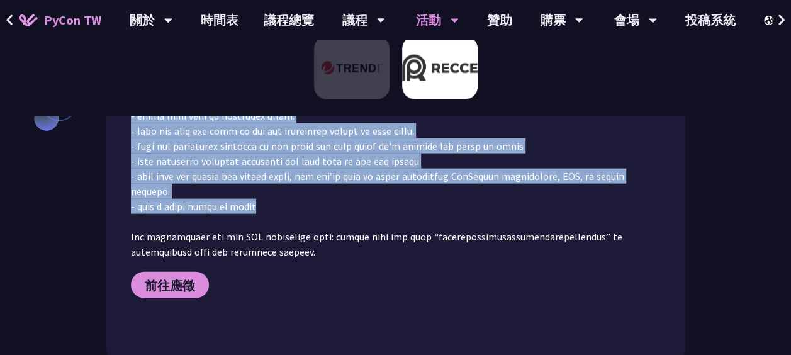
scroll to position [1304, 0]
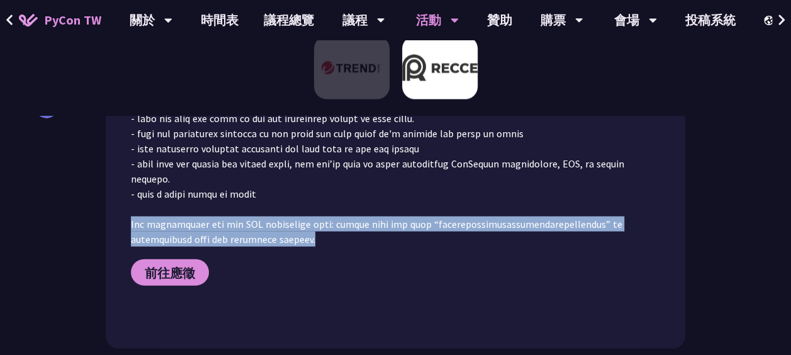
drag, startPoint x: 239, startPoint y: 244, endPoint x: 113, endPoint y: 218, distance: 128.5
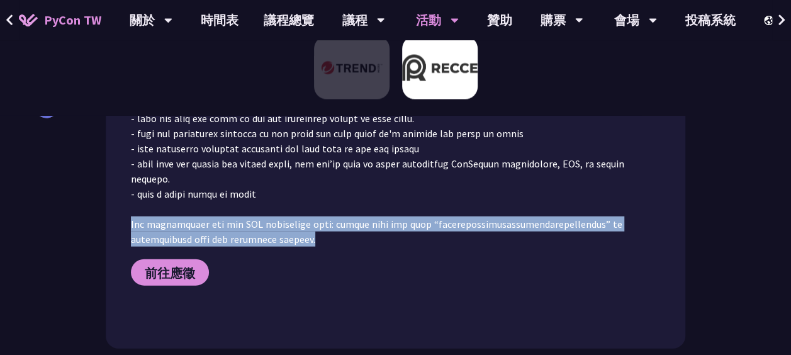
drag, startPoint x: 305, startPoint y: 233, endPoint x: 119, endPoint y: 203, distance: 188.0
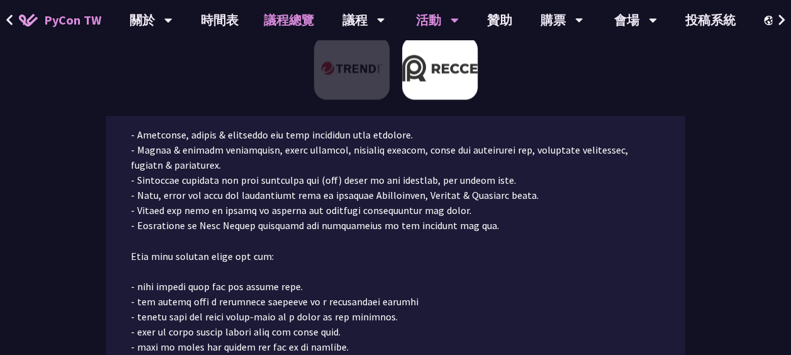
scroll to position [958, 0]
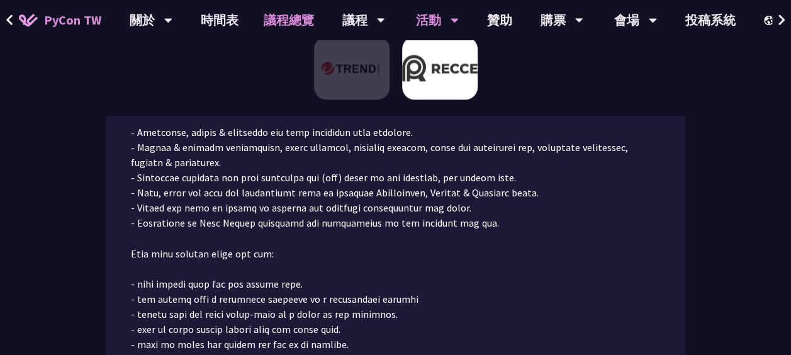
click at [267, 36] on link "議程總覽" at bounding box center [289, 20] width 76 height 40
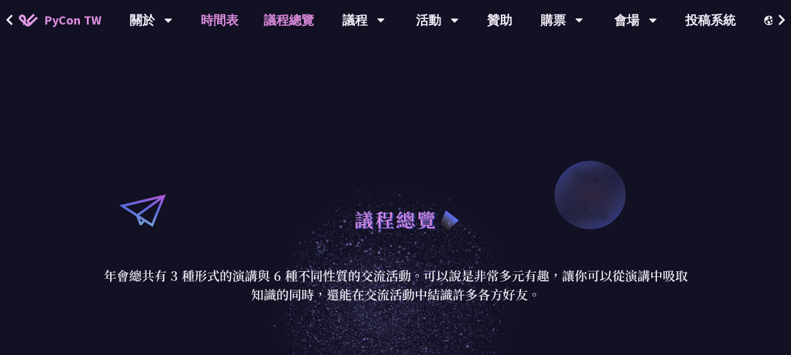
click at [198, 19] on link "時間表" at bounding box center [219, 20] width 63 height 40
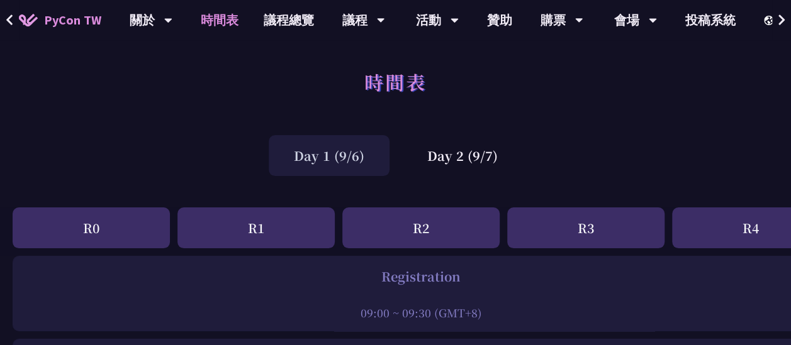
click at [329, 143] on div "Day 1 (9/6)" at bounding box center [329, 155] width 121 height 41
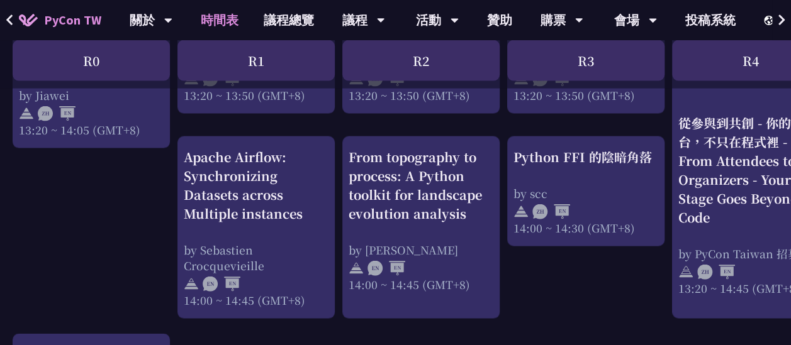
scroll to position [1285, 0]
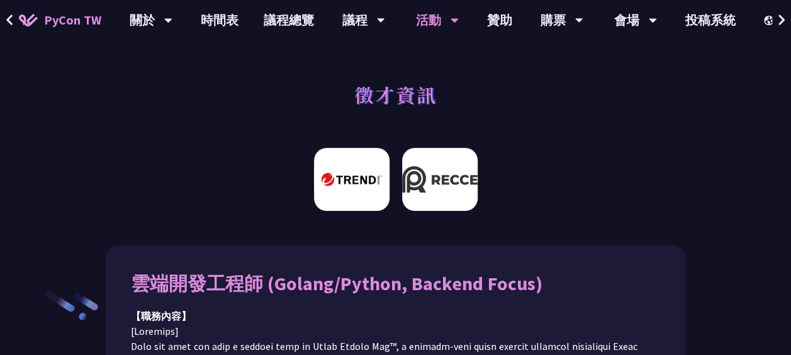
click at [437, 174] on img at bounding box center [440, 179] width 76 height 63
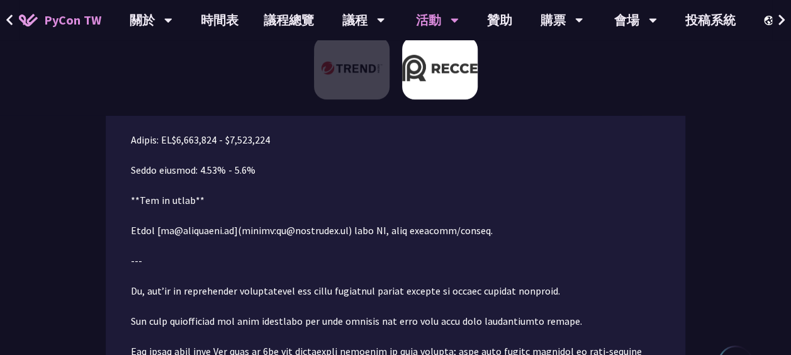
scroll to position [222, 0]
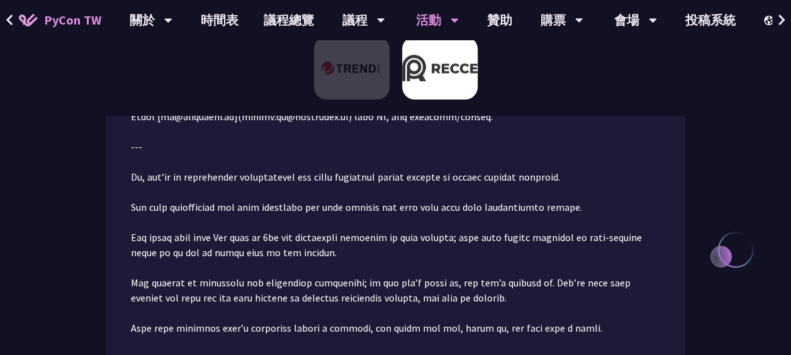
scroll to position [337, 0]
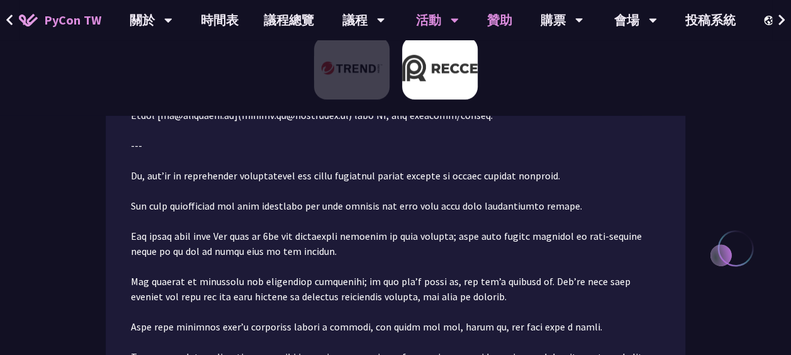
click at [501, 21] on link "贊助" at bounding box center [499, 20] width 50 height 40
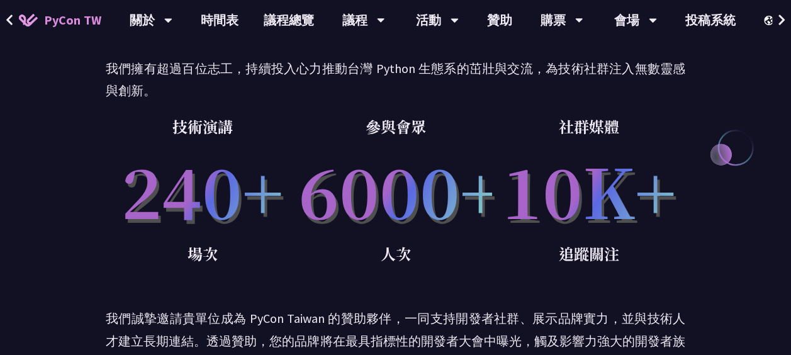
scroll to position [212, 0]
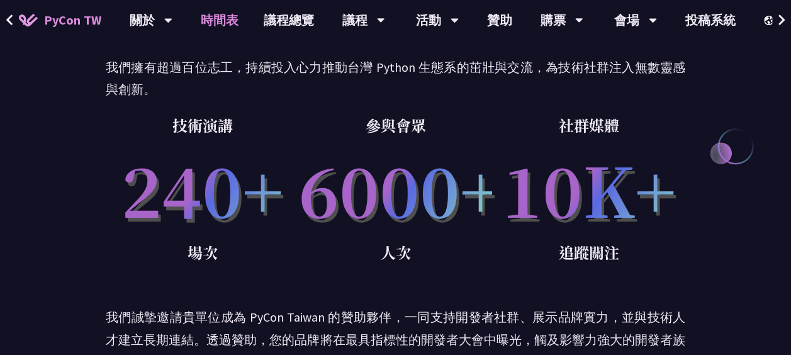
click at [221, 18] on link "時間表" at bounding box center [219, 20] width 63 height 40
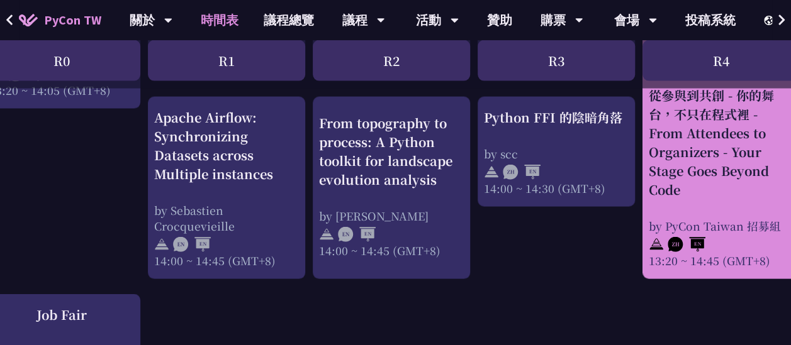
scroll to position [1303, 0]
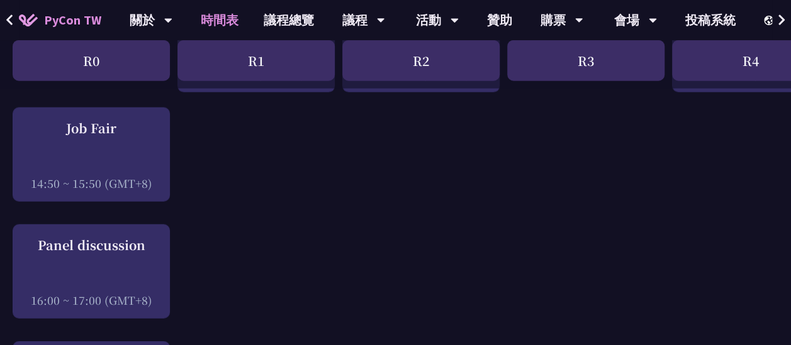
scroll to position [1496, 0]
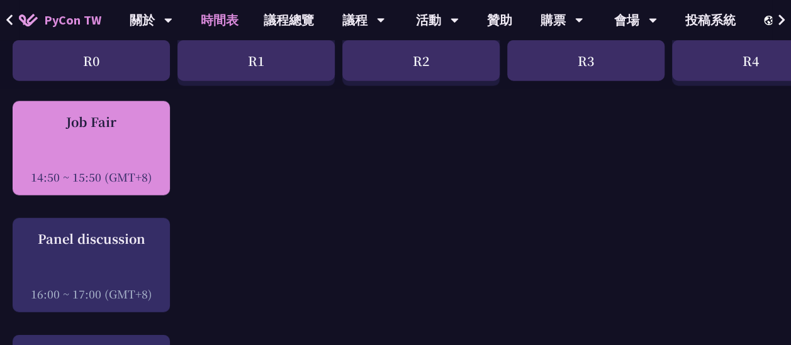
drag, startPoint x: 140, startPoint y: 131, endPoint x: 53, endPoint y: 127, distance: 86.9
click at [53, 127] on div "Job Fair 14:50 ~ 15:50 (GMT+8)" at bounding box center [91, 149] width 145 height 72
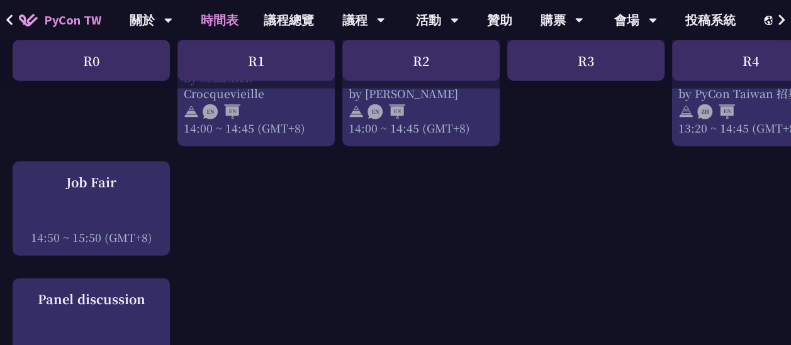
scroll to position [1440, 0]
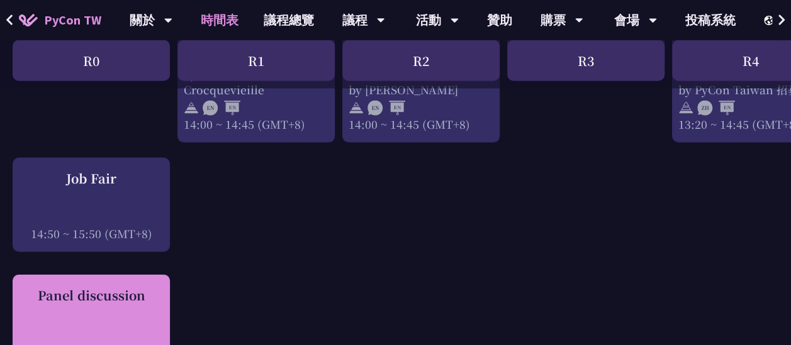
drag, startPoint x: 200, startPoint y: 286, endPoint x: 24, endPoint y: 303, distance: 176.9
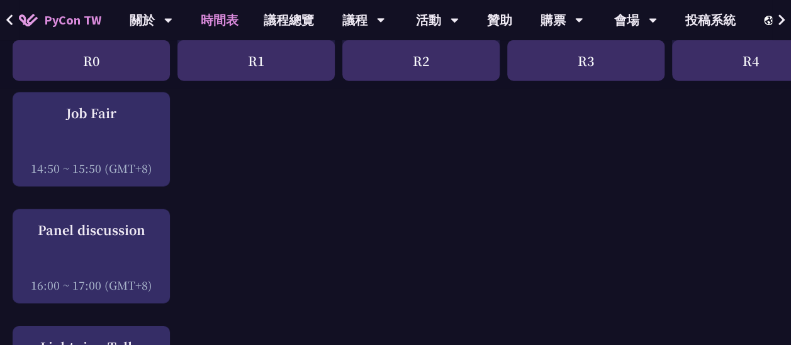
scroll to position [1515, 0]
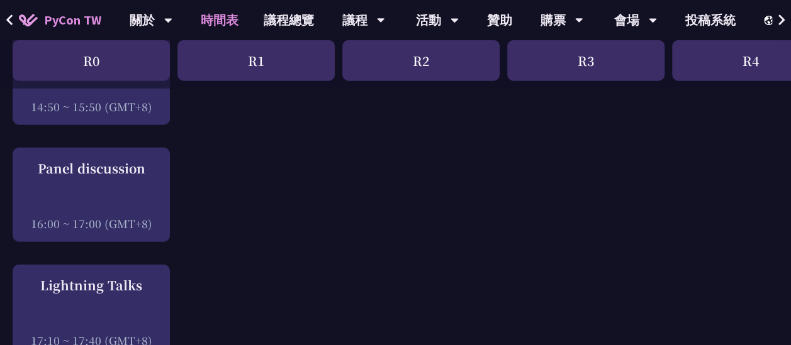
scroll to position [1568, 0]
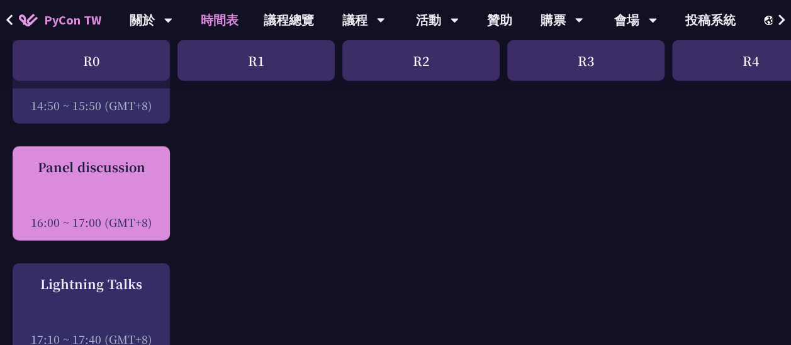
click at [120, 199] on div at bounding box center [91, 205] width 145 height 19
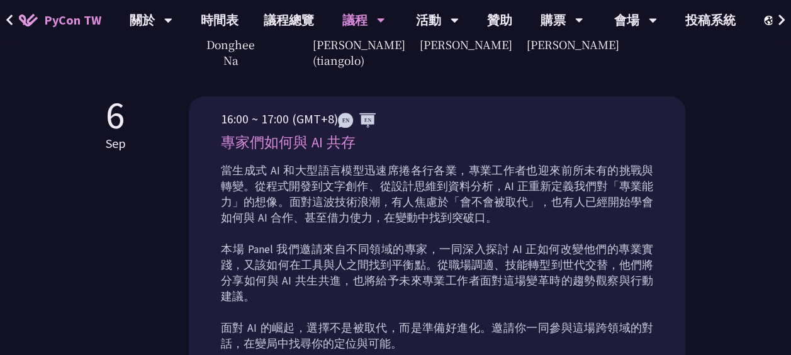
scroll to position [517, 0]
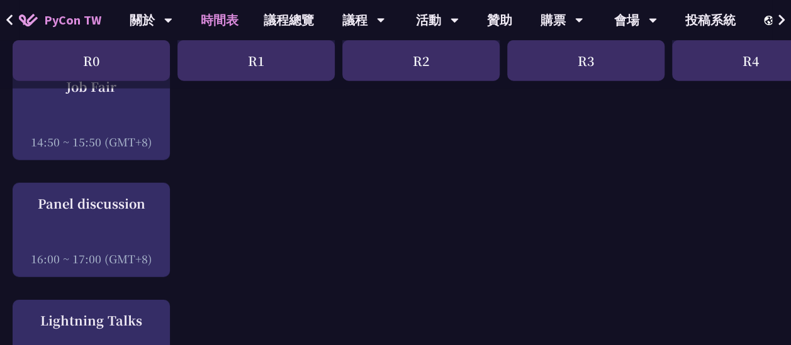
scroll to position [1478, 0]
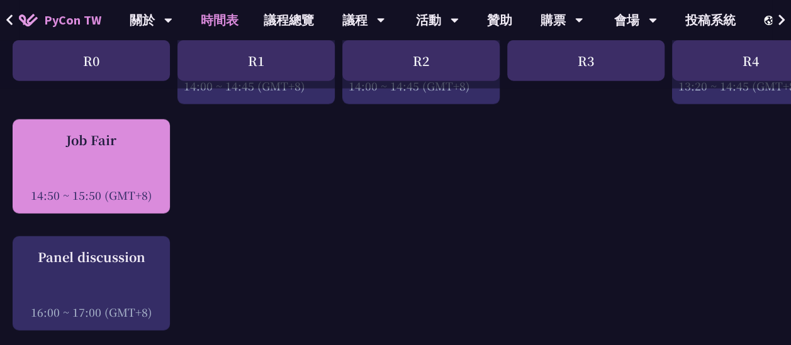
click at [88, 143] on div "Job Fair" at bounding box center [91, 140] width 145 height 19
click at [84, 128] on div "Job Fair 14:50 ~ 15:50 (GMT+8)" at bounding box center [91, 167] width 157 height 94
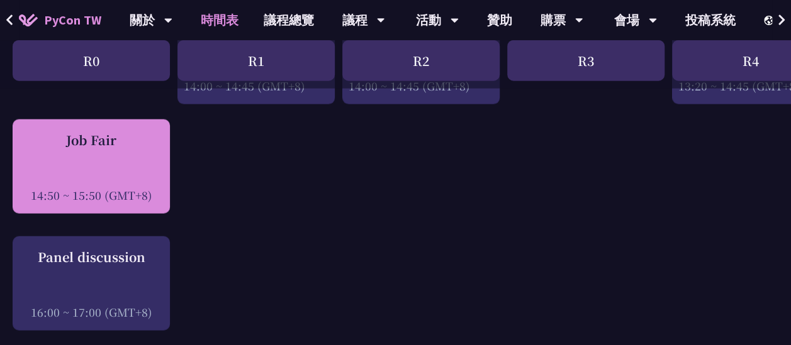
click at [87, 195] on div "14:50 ~ 15:50 (GMT+8)" at bounding box center [91, 196] width 145 height 16
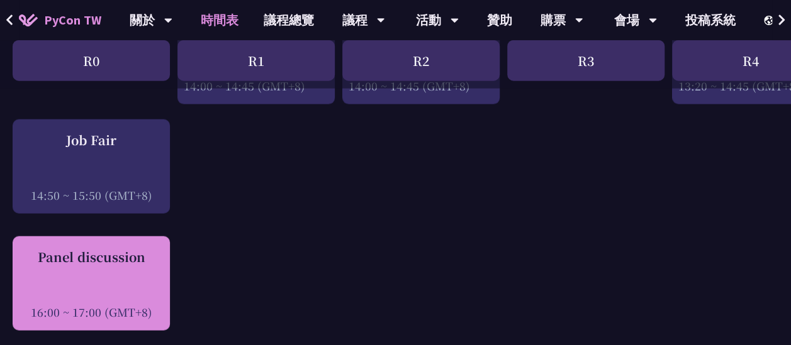
click at [83, 249] on div "Panel discussion" at bounding box center [91, 257] width 145 height 19
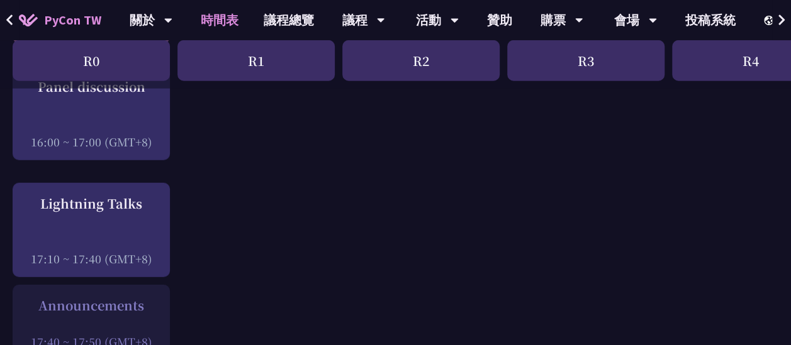
scroll to position [1663, 0]
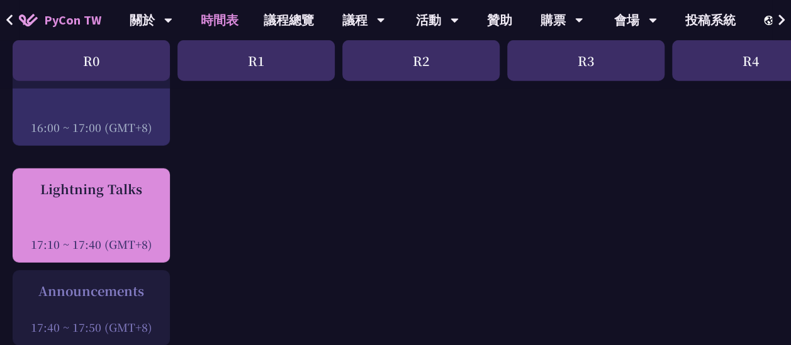
click at [123, 184] on div "Lightning Talks" at bounding box center [91, 189] width 145 height 19
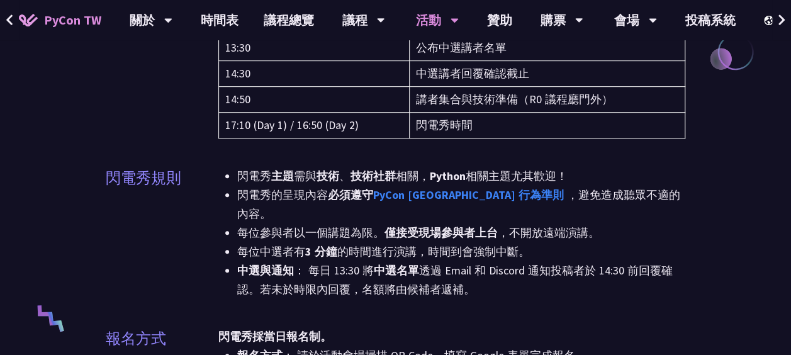
scroll to position [307, 0]
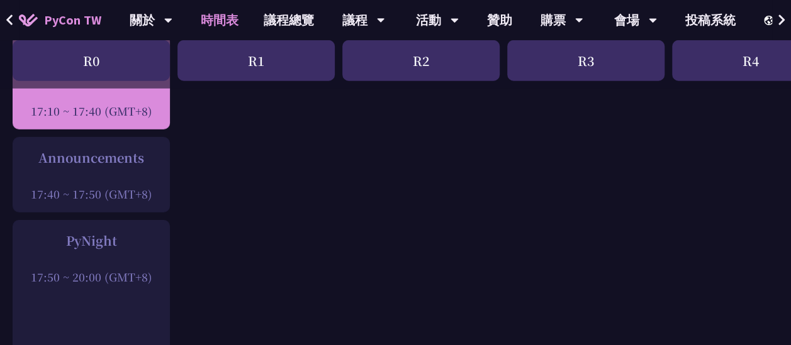
scroll to position [1799, 0]
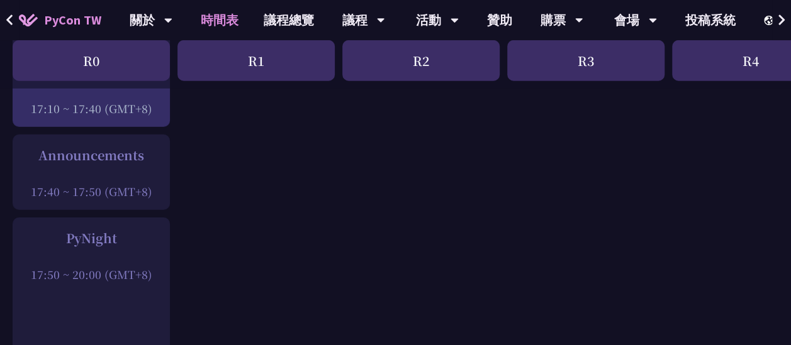
click at [113, 146] on div "Announcements" at bounding box center [91, 155] width 145 height 19
drag, startPoint x: 113, startPoint y: 145, endPoint x: 97, endPoint y: 240, distance: 96.4
click at [97, 240] on div "PyNight" at bounding box center [91, 238] width 145 height 19
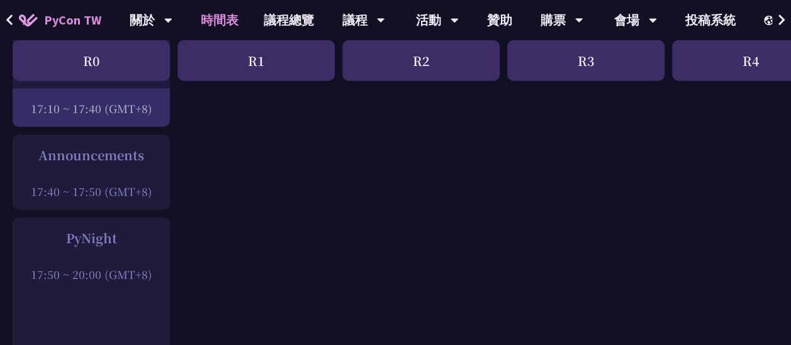
click at [97, 240] on div "PyNight" at bounding box center [91, 238] width 145 height 19
click at [140, 273] on div "17:50 ~ 20:00 (GMT+8)" at bounding box center [91, 275] width 145 height 16
click at [108, 238] on div "PyNight" at bounding box center [91, 238] width 145 height 19
copy div "PyNight"
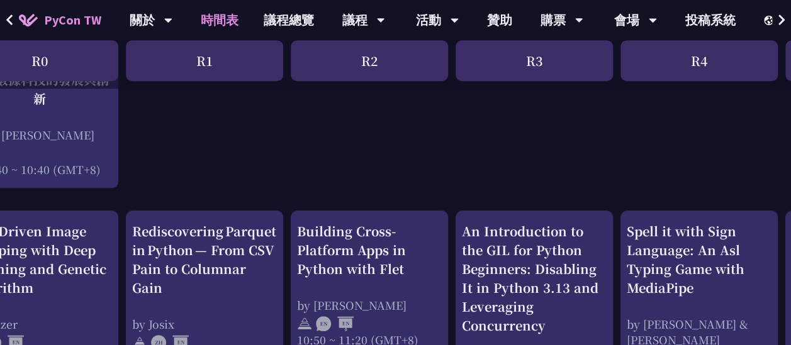
scroll to position [382, 21]
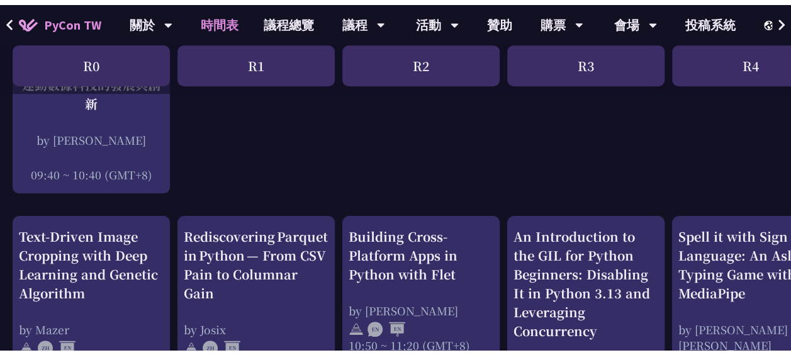
scroll to position [212, 0]
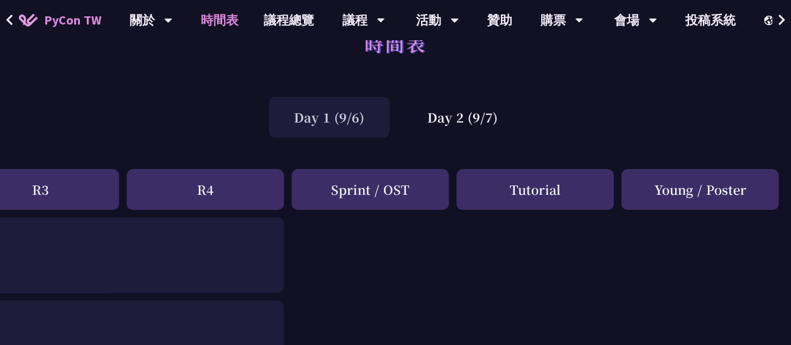
scroll to position [0, 546]
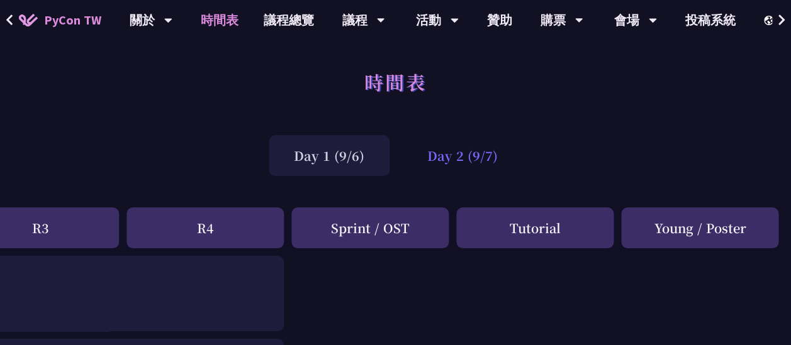
click at [481, 152] on div "Day 2 (9/7)" at bounding box center [462, 155] width 121 height 41
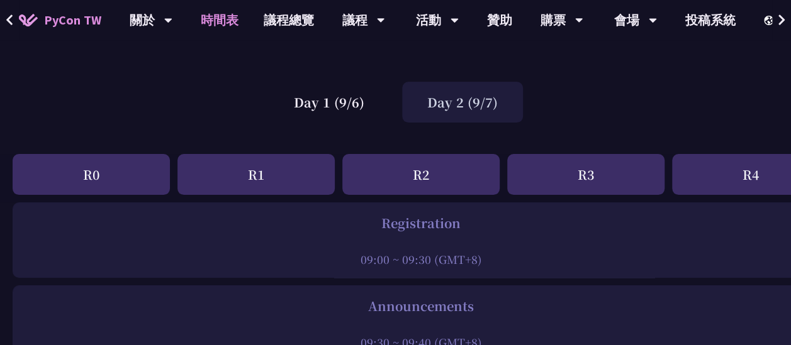
scroll to position [52, 0]
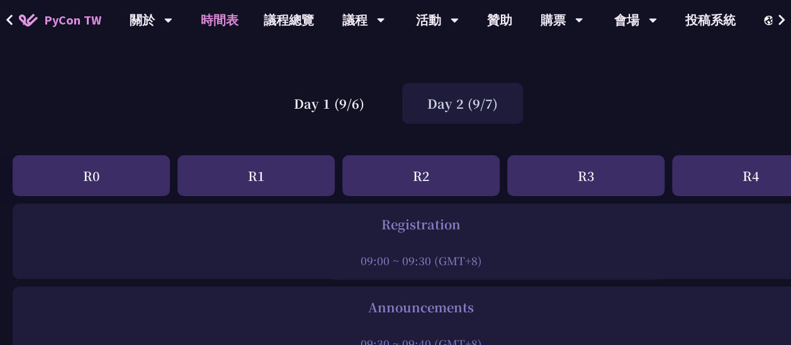
click at [461, 100] on div "Day 2 (9/7)" at bounding box center [462, 103] width 121 height 41
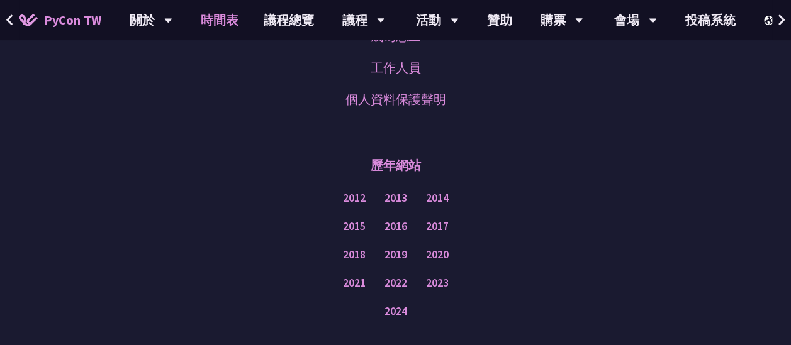
scroll to position [2336, 0]
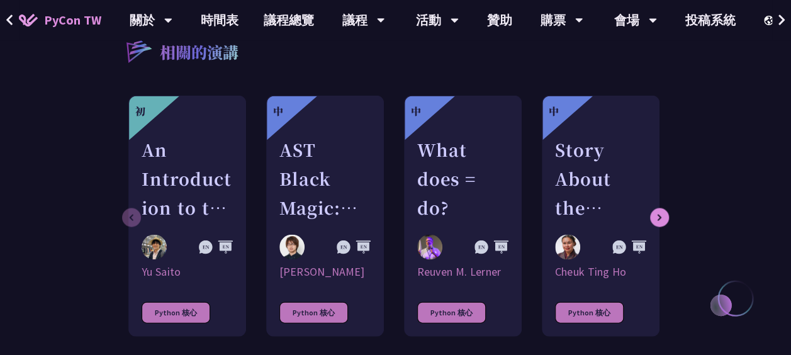
scroll to position [1192, 0]
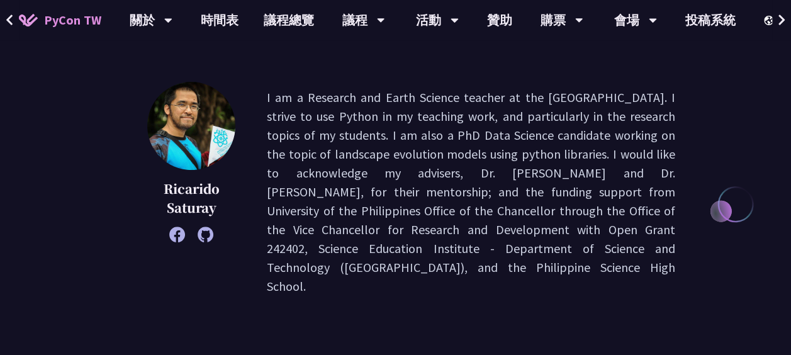
scroll to position [157, 0]
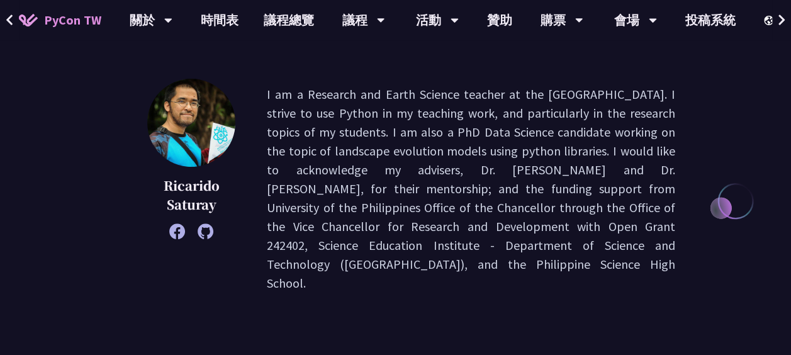
click at [498, 245] on p "I am a Research and Earth Science teacher at the [GEOGRAPHIC_DATA]. I strive to…" at bounding box center [471, 189] width 408 height 208
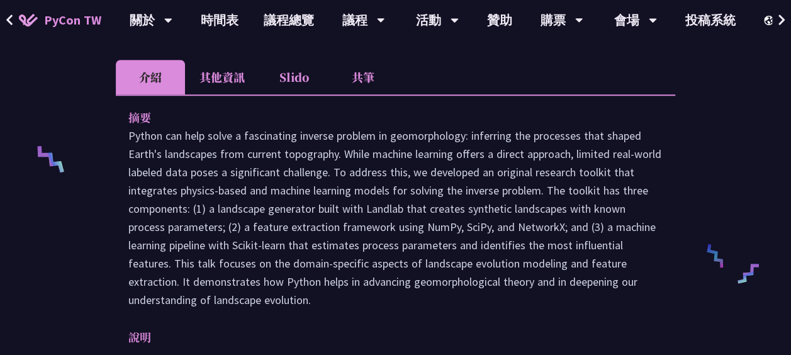
scroll to position [465, 0]
click at [456, 216] on p at bounding box center [395, 218] width 534 height 182
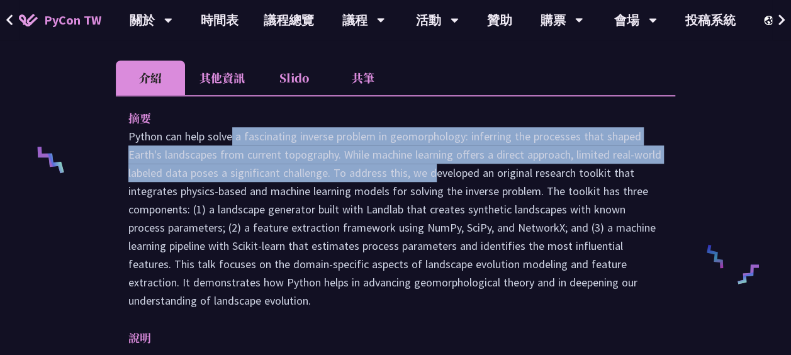
drag, startPoint x: 125, startPoint y: 114, endPoint x: 362, endPoint y: 155, distance: 240.7
drag, startPoint x: 362, startPoint y: 155, endPoint x: 357, endPoint y: 145, distance: 11.6
click at [357, 145] on p at bounding box center [395, 218] width 534 height 182
click at [364, 154] on p at bounding box center [395, 218] width 534 height 182
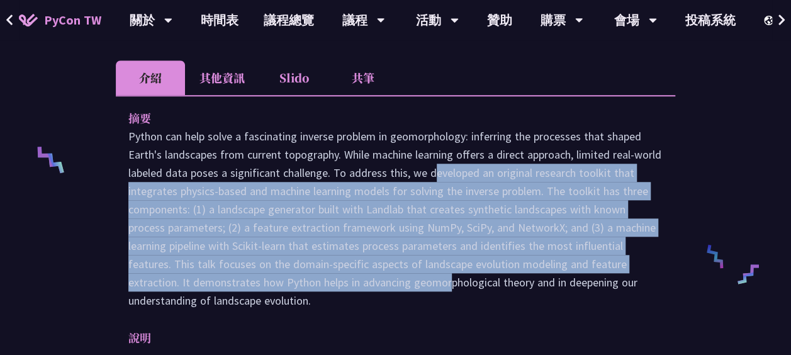
drag, startPoint x: 364, startPoint y: 154, endPoint x: 341, endPoint y: 271, distance: 119.8
click at [341, 271] on p at bounding box center [395, 218] width 534 height 182
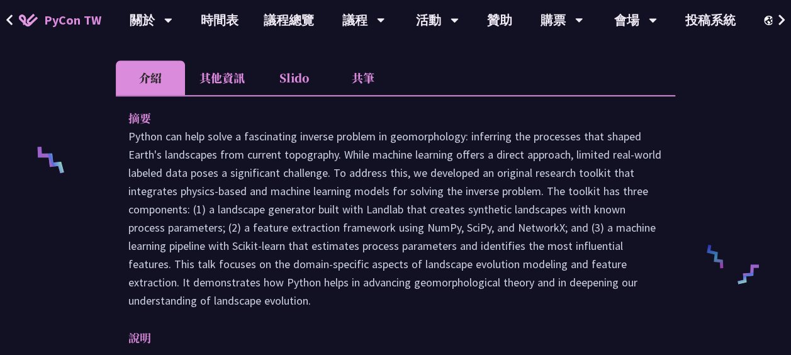
drag, startPoint x: 341, startPoint y: 271, endPoint x: 366, endPoint y: 294, distance: 33.9
click at [285, 277] on p at bounding box center [395, 218] width 534 height 182
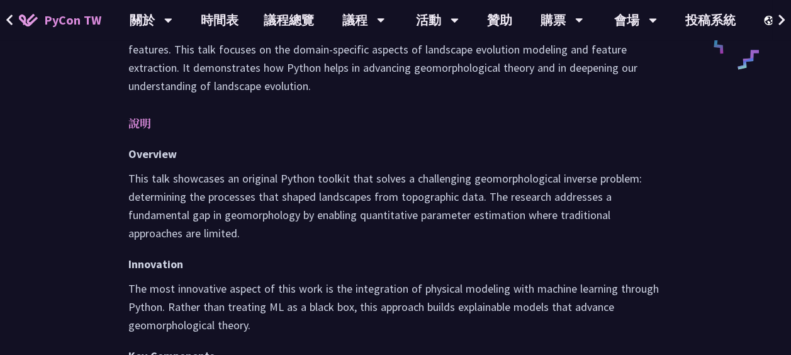
scroll to position [698, 0]
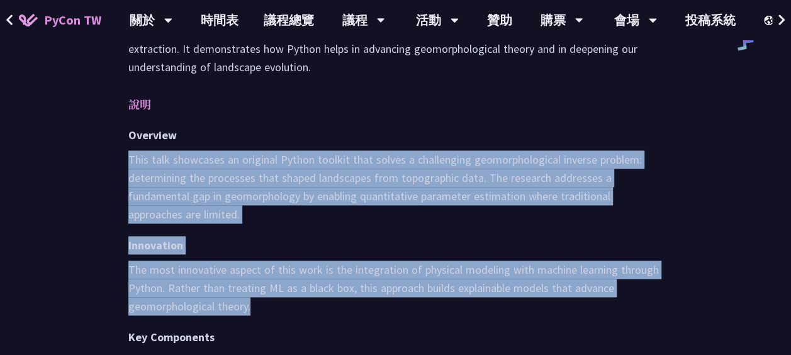
drag, startPoint x: 118, startPoint y: 135, endPoint x: 281, endPoint y: 286, distance: 221.7
click at [281, 286] on div "摘要 說明 Overview This talk showcases an original Python toolkit that solves a cha…" at bounding box center [395, 322] width 559 height 920
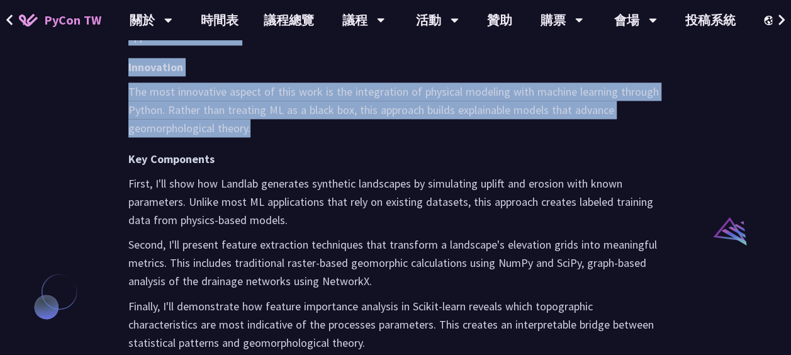
scroll to position [877, 0]
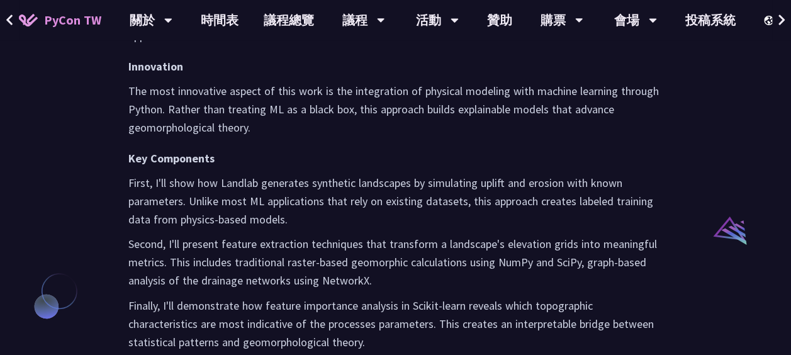
drag, startPoint x: 281, startPoint y: 286, endPoint x: 243, endPoint y: 278, distance: 39.1
click at [243, 296] on p "Finally, I'll demonstrate how feature importance analysis in Scikit-learn revea…" at bounding box center [395, 323] width 534 height 55
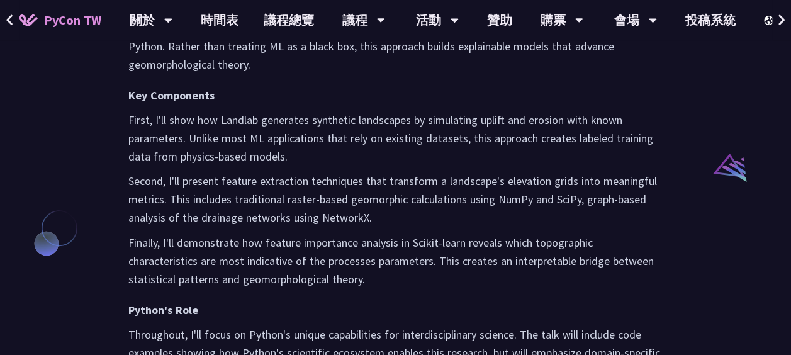
drag, startPoint x: 374, startPoint y: 257, endPoint x: 107, endPoint y: 89, distance: 315.6
click at [107, 89] on div "From topography to process: A Python toolkit for landscape evolution analysis R…" at bounding box center [395, 23] width 791 height 1927
click at [224, 268] on div "Overview This talk showcases an original Python toolkit that solves a challengi…" at bounding box center [395, 196] width 534 height 624
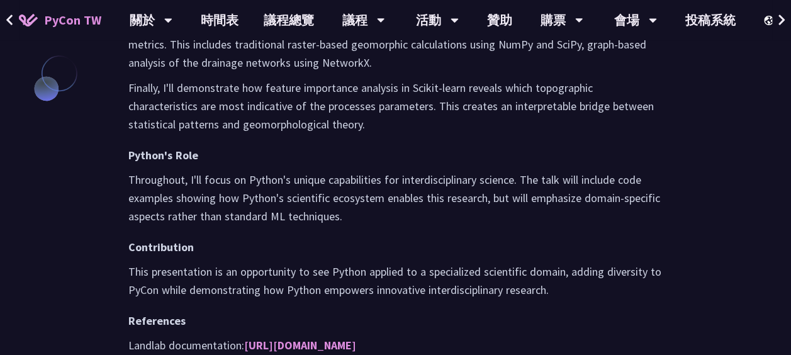
scroll to position [1096, 0]
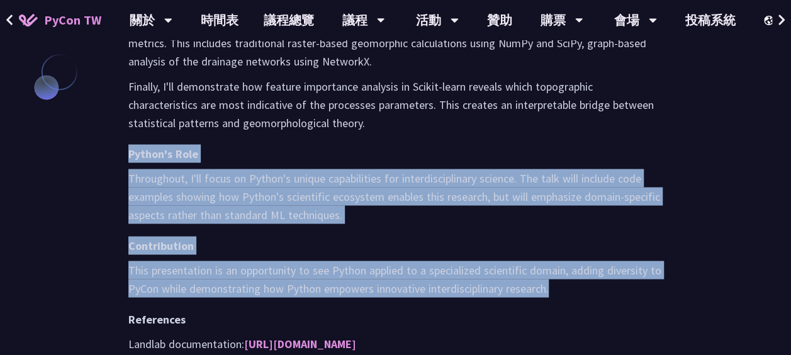
drag, startPoint x: 123, startPoint y: 133, endPoint x: 568, endPoint y: 268, distance: 464.2
click at [522, 236] on h1 "Contribution" at bounding box center [395, 245] width 534 height 18
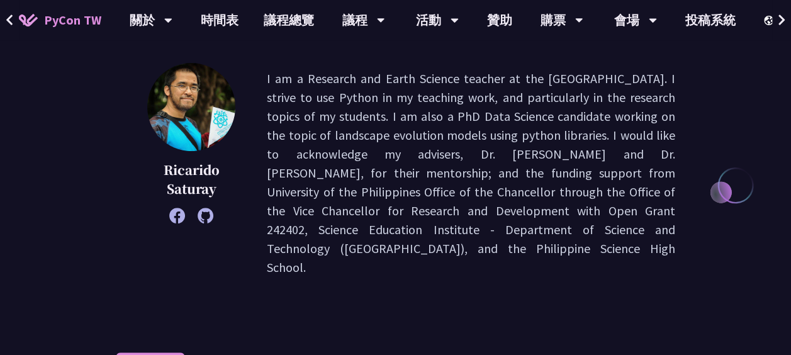
scroll to position [172, 0]
drag, startPoint x: 603, startPoint y: 249, endPoint x: 265, endPoint y: 72, distance: 381.3
click at [265, 72] on div "Ricarido Saturay I am a Research and Earth Science teacher at the Philippine Sc…" at bounding box center [395, 174] width 559 height 220
click at [400, 89] on p "I am a Research and Earth Science teacher at the Philippine Science High School…" at bounding box center [471, 174] width 408 height 208
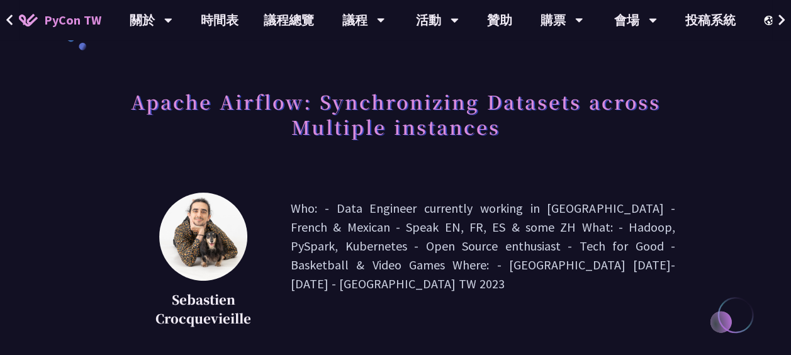
scroll to position [49, 0]
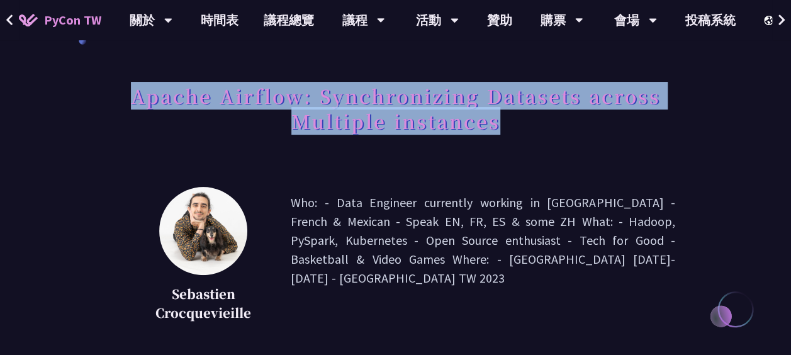
drag, startPoint x: 514, startPoint y: 136, endPoint x: 132, endPoint y: 93, distance: 384.3
click at [132, 93] on h1 "Apache Airflow: Synchronizing Datasets across Multiple instances" at bounding box center [395, 108] width 559 height 63
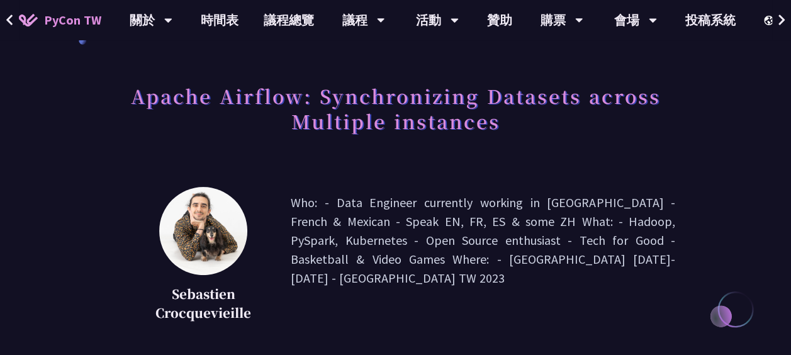
click at [424, 221] on p "Who: - Data Engineer currently working in [GEOGRAPHIC_DATA] - French & Mexican …" at bounding box center [483, 259] width 384 height 132
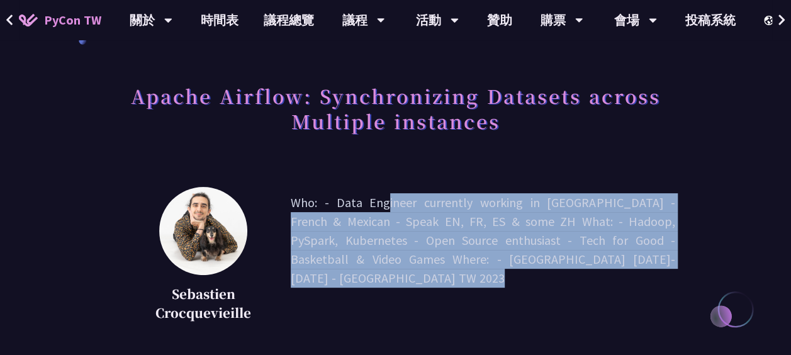
drag, startPoint x: 424, startPoint y: 221, endPoint x: 387, endPoint y: 305, distance: 91.5
click at [387, 305] on p "Who: - Data Engineer currently working in [GEOGRAPHIC_DATA] - French & Mexican …" at bounding box center [483, 259] width 384 height 132
click at [361, 303] on p "Who: - Data Engineer currently working in [GEOGRAPHIC_DATA] - French & Mexican …" at bounding box center [483, 259] width 384 height 132
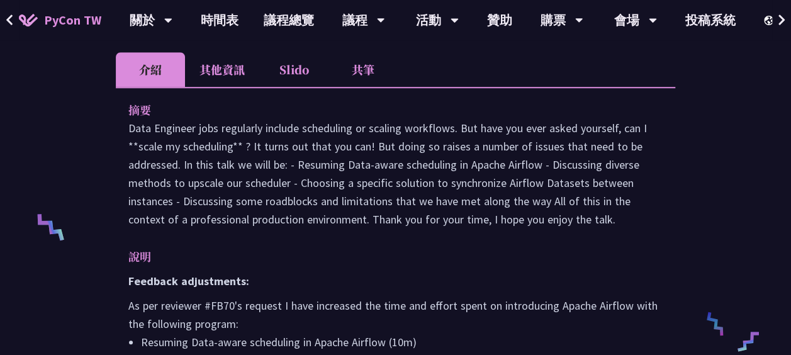
scroll to position [403, 0]
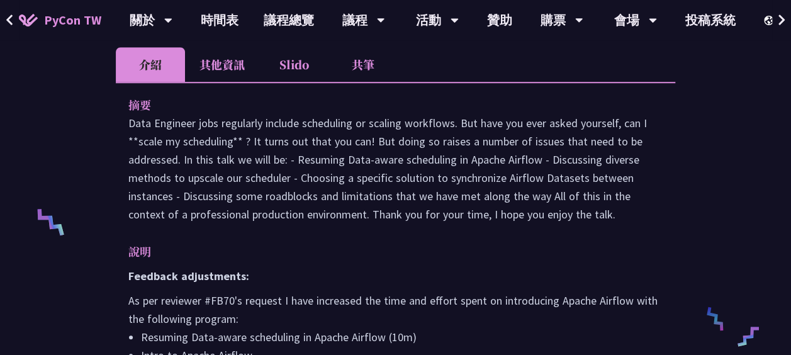
click at [352, 189] on p "Data Engineer jobs regularly include scheduling or scaling workflows. But have …" at bounding box center [395, 168] width 534 height 109
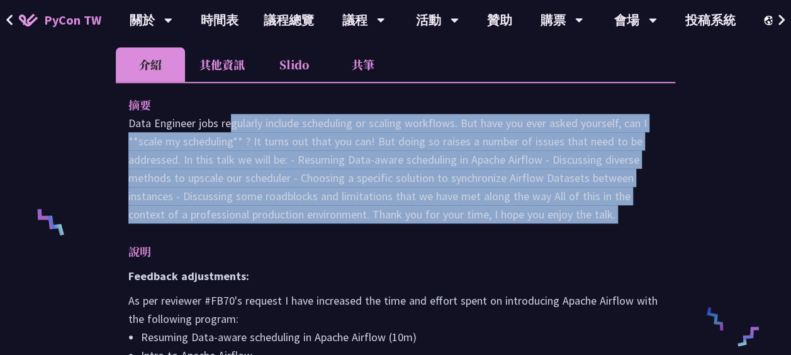
scroll to position [28, 0]
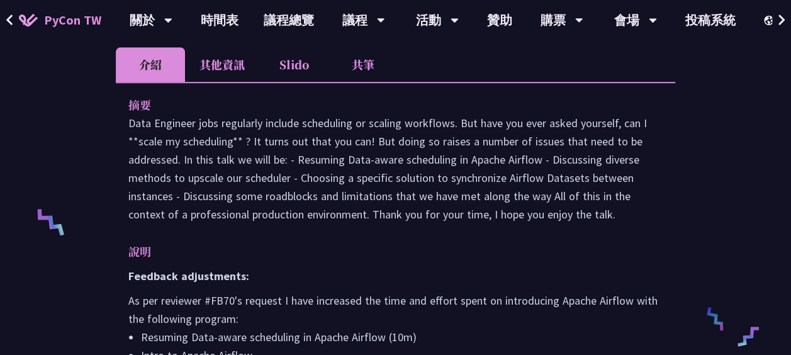
click at [238, 254] on p "說明" at bounding box center [382, 251] width 509 height 18
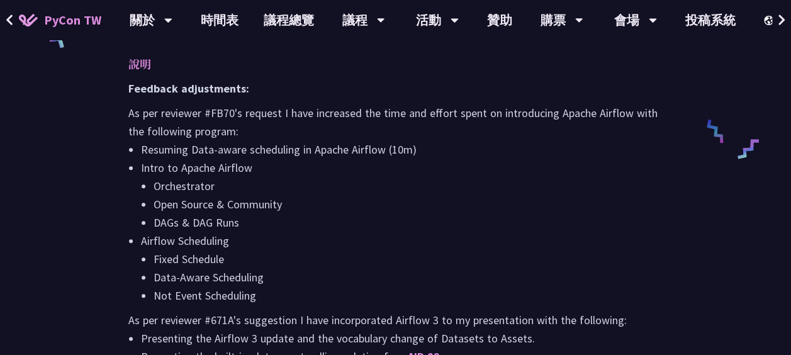
scroll to position [591, 0]
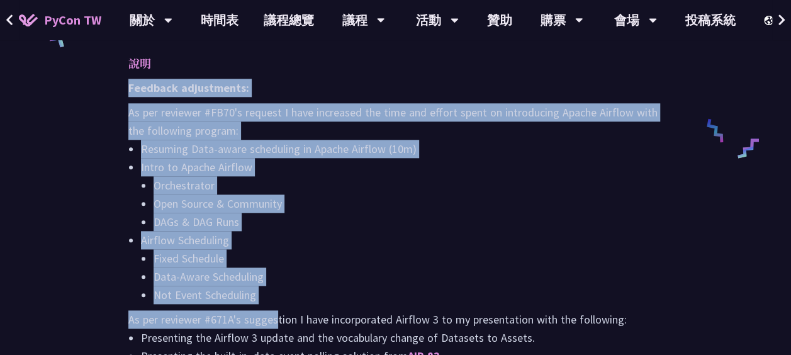
drag, startPoint x: 126, startPoint y: 86, endPoint x: 274, endPoint y: 324, distance: 280.6
click at [544, 273] on li "Data-Aware Scheduling" at bounding box center [408, 276] width 509 height 18
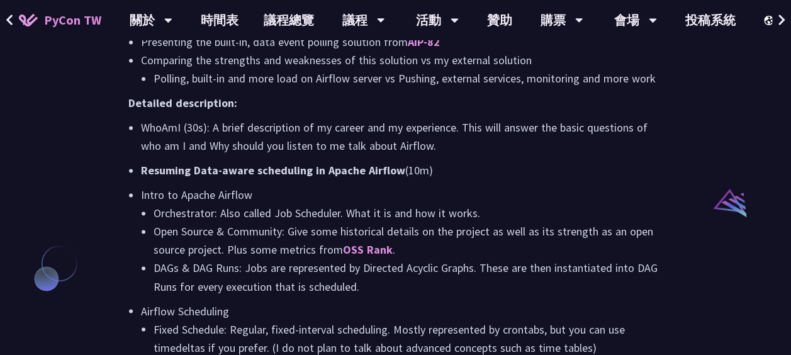
scroll to position [905, 0]
drag, startPoint x: 122, startPoint y: 96, endPoint x: 454, endPoint y: 165, distance: 339.4
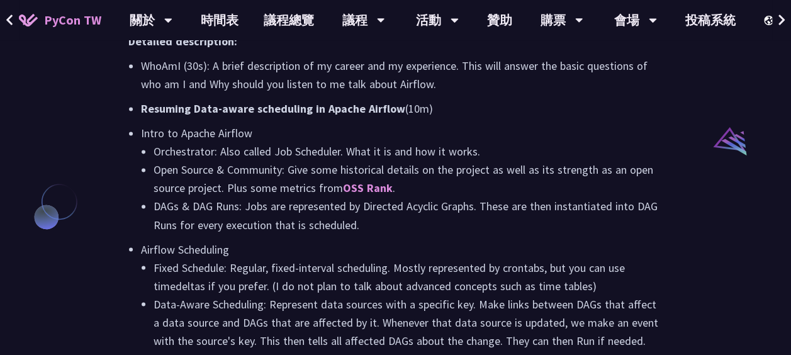
scroll to position [967, 0]
click at [262, 201] on li "DAGs & DAG Runs: Jobs are represented by Directed Acyclic Graphs. These are the…" at bounding box center [408, 214] width 509 height 36
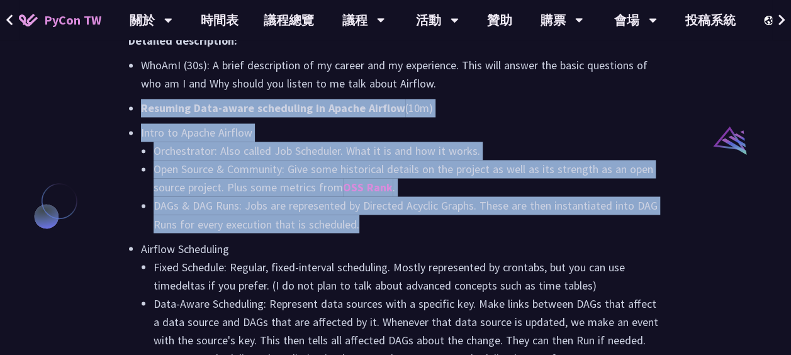
drag, startPoint x: 130, startPoint y: 105, endPoint x: 374, endPoint y: 223, distance: 271.0
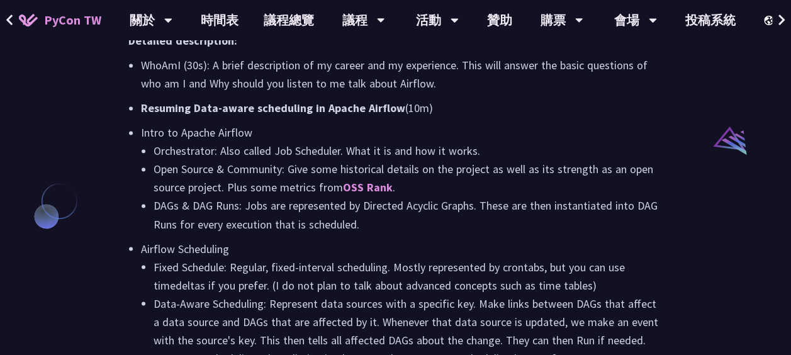
click at [250, 294] on li "Data-Aware Scheduling: Represent data sources with a specific key. Make links b…" at bounding box center [408, 321] width 509 height 55
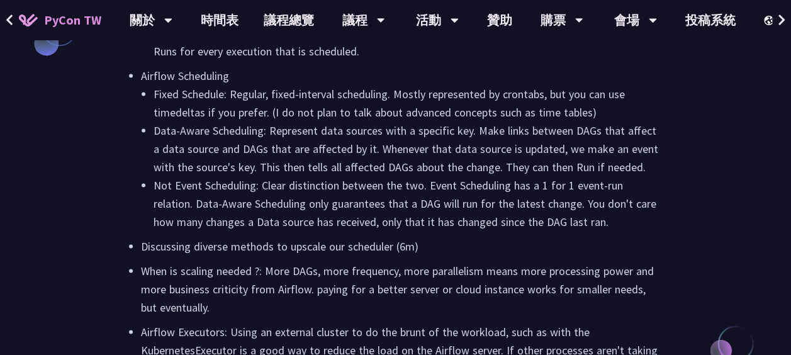
scroll to position [1142, 0]
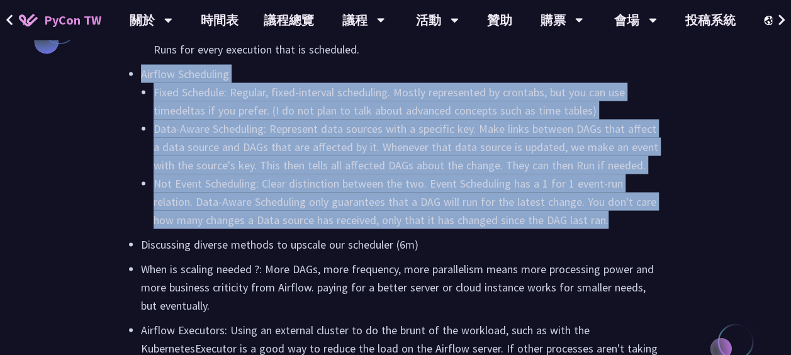
drag, startPoint x: 135, startPoint y: 72, endPoint x: 629, endPoint y: 214, distance: 513.8
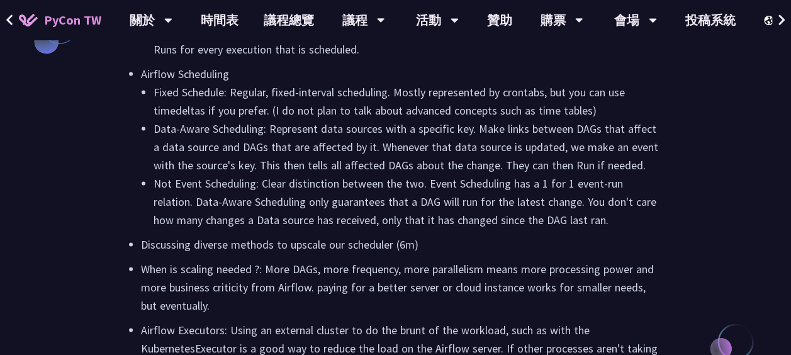
click at [260, 266] on p "When is scaling needed ?: More DAGs, more frequency, more parallelism means mor…" at bounding box center [402, 286] width 522 height 55
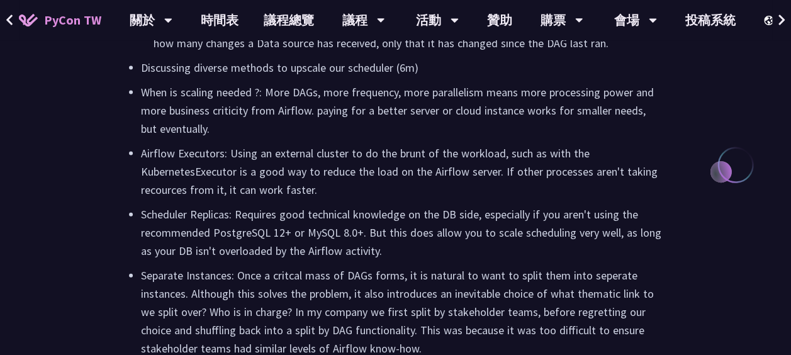
scroll to position [1319, 0]
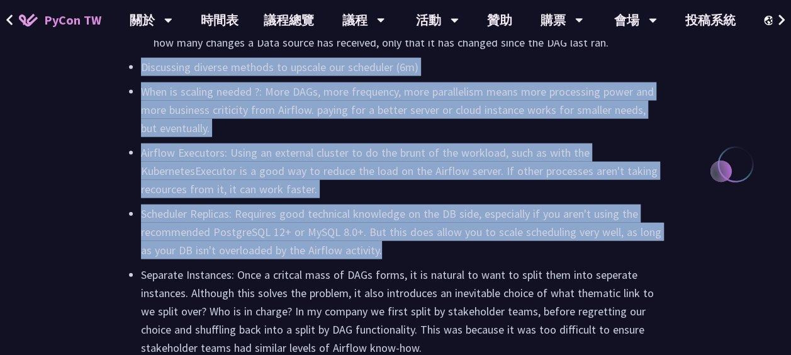
drag, startPoint x: 136, startPoint y: 67, endPoint x: 417, endPoint y: 251, distance: 335.8
click at [417, 251] on ul "WhoAmI (30s): A brief description of my career and my experience. This will ans…" at bounding box center [395, 314] width 534 height 1220
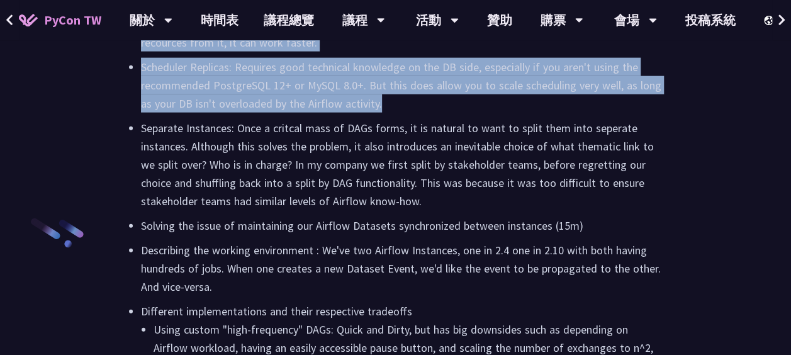
scroll to position [1469, 0]
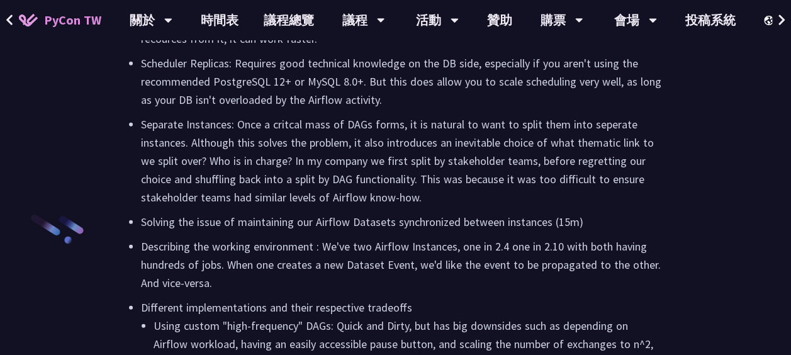
click at [254, 254] on p "Describing the working environment : We've two Airflow Instances, one in 2.4 on…" at bounding box center [402, 264] width 522 height 55
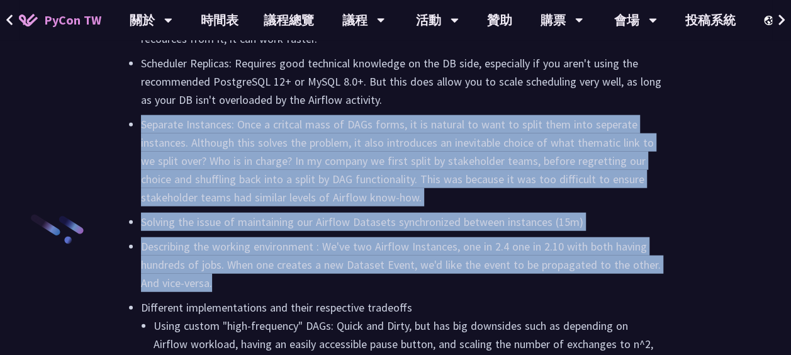
drag, startPoint x: 138, startPoint y: 123, endPoint x: 264, endPoint y: 278, distance: 199.1
click at [264, 278] on ul "WhoAmI (30s): A brief description of my career and my experience. This will ans…" at bounding box center [395, 164] width 534 height 1220
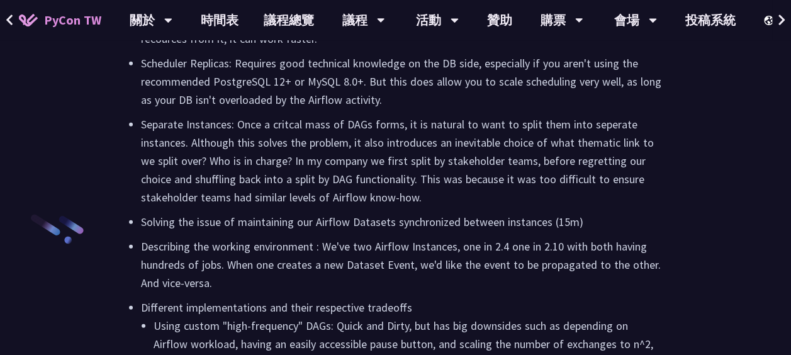
drag, startPoint x: 264, startPoint y: 278, endPoint x: 218, endPoint y: 325, distance: 65.4
click at [218, 325] on li "Using custom "high-frequency" DAGs: Quick and Dirty, but has big downsides such…" at bounding box center [408, 343] width 509 height 55
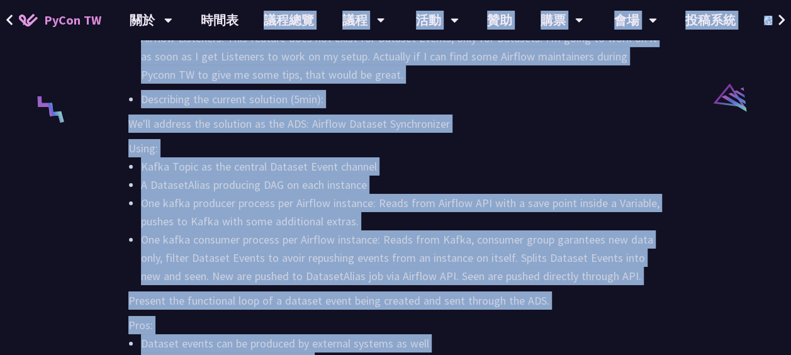
scroll to position [2125, 0]
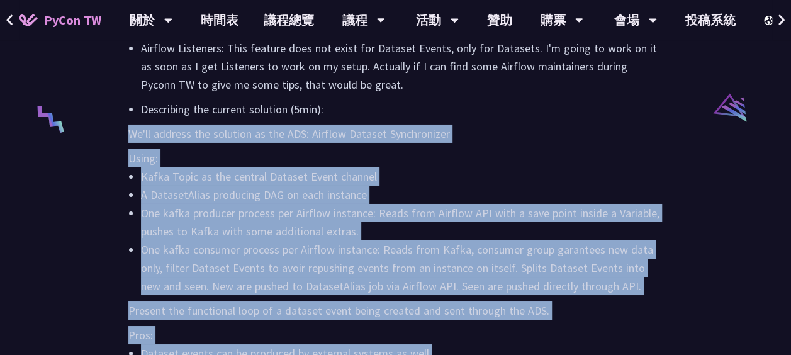
drag, startPoint x: 322, startPoint y: 210, endPoint x: 127, endPoint y: 132, distance: 209.8
click at [334, 131] on p "We'll address the solution as the ADS: Airflow Dataset Synchronizer" at bounding box center [395, 134] width 534 height 18
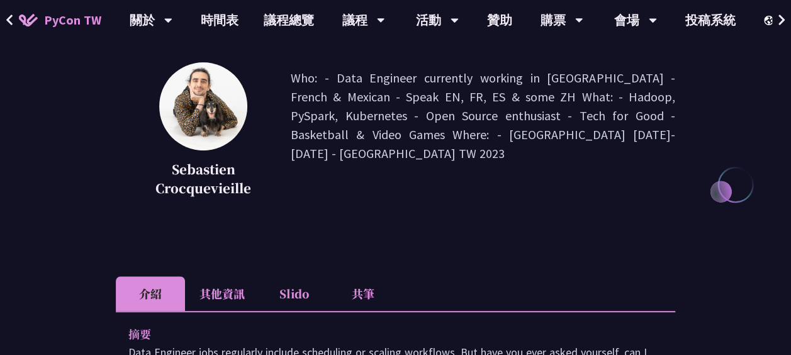
scroll to position [0, 0]
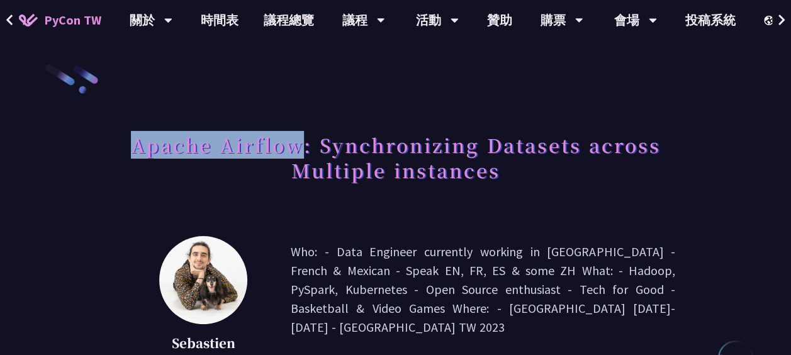
drag, startPoint x: 301, startPoint y: 145, endPoint x: 126, endPoint y: 142, distance: 174.3
click at [126, 142] on h1 "Apache Airflow: Synchronizing Datasets across Multiple instances" at bounding box center [395, 157] width 559 height 63
copy h1 "Apache Airflow"
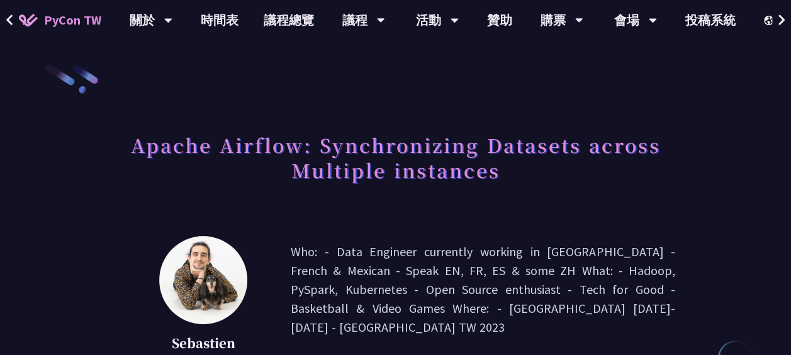
click at [440, 203] on div "Apache Airflow: Synchronizing Datasets across Multiple instances" at bounding box center [395, 171] width 559 height 91
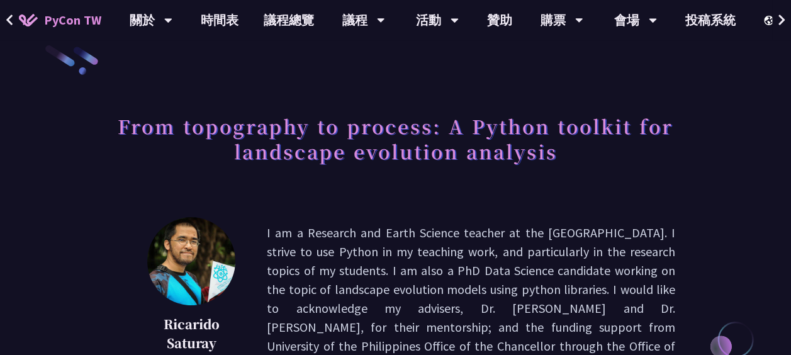
scroll to position [20, 0]
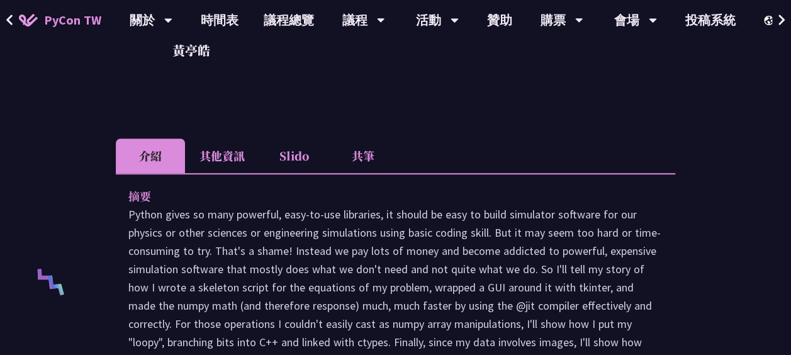
scroll to position [344, 0]
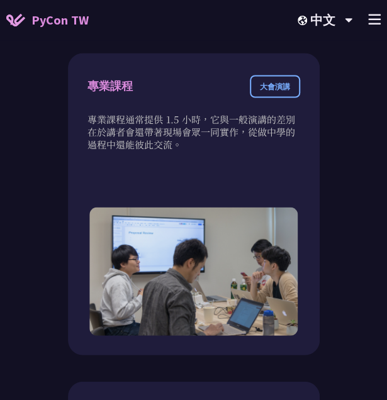
scroll to position [1677, 0]
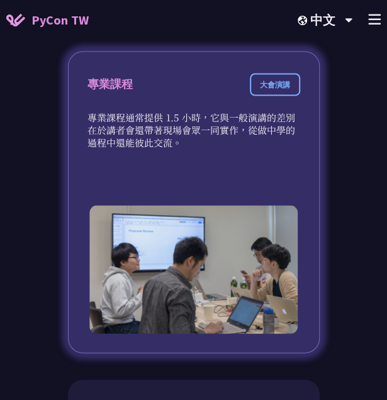
click at [109, 80] on div "專業課程" at bounding box center [109, 84] width 45 height 16
click at [160, 148] on div "專業課程 大會演講 專業課程通常提供 1.5 小時，它與一般演講的差別在於講者會還帶著現場會眾一同實作，從做中學的過程中還能彼此交流。" at bounding box center [194, 202] width 252 height 302
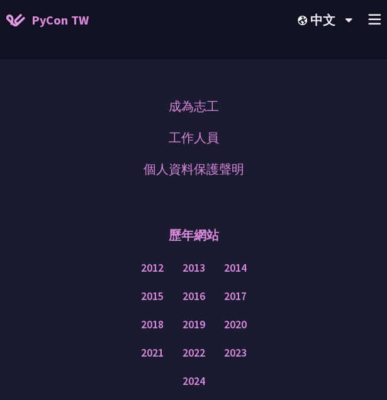
scroll to position [3354, 0]
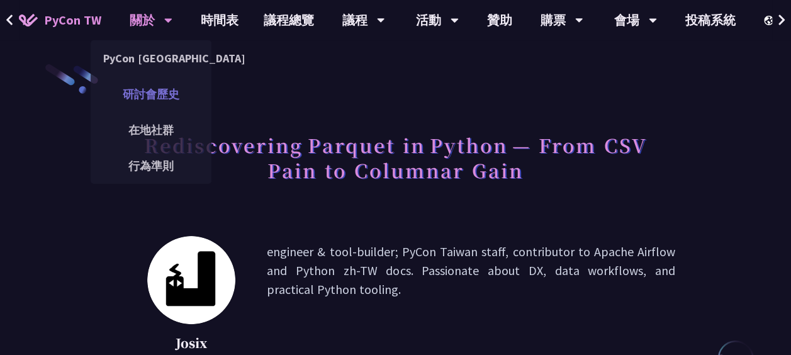
click at [150, 91] on link "研討會歷史" at bounding box center [151, 94] width 121 height 30
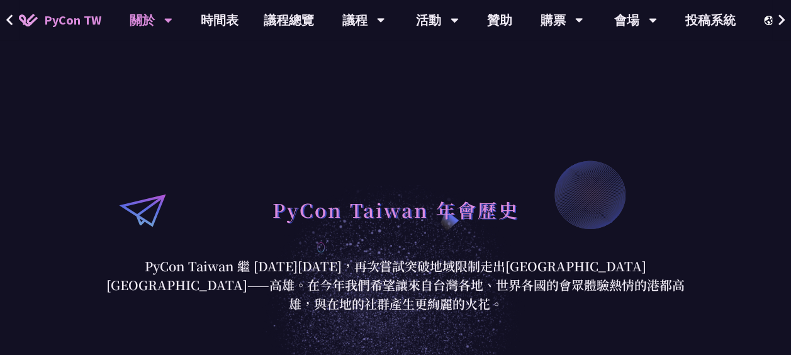
click at [79, 20] on span "PyCon TW" at bounding box center [72, 20] width 57 height 19
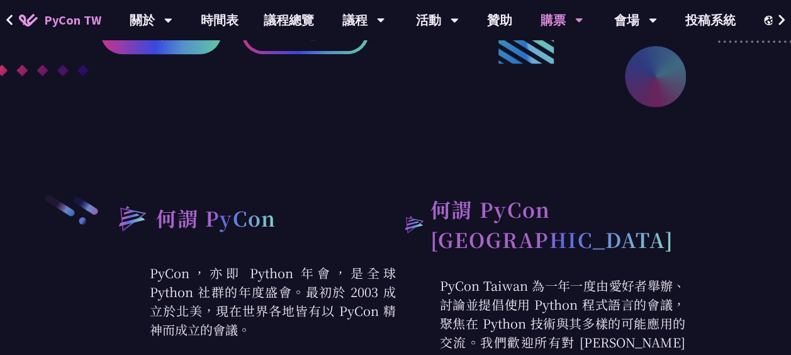
scroll to position [975, 0]
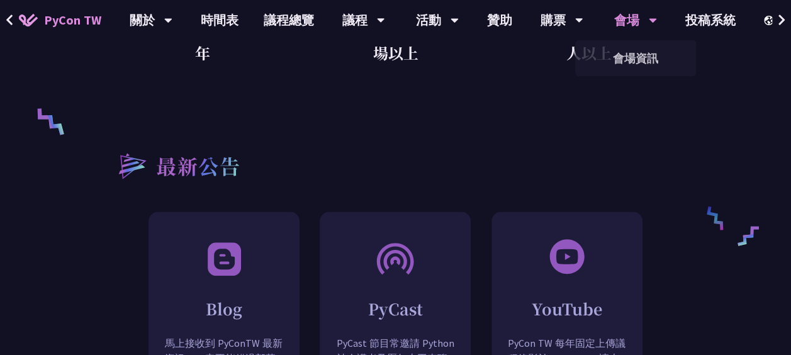
click at [633, 21] on div "會場" at bounding box center [635, 20] width 43 height 40
click at [627, 54] on link "會場資訊" at bounding box center [635, 58] width 121 height 30
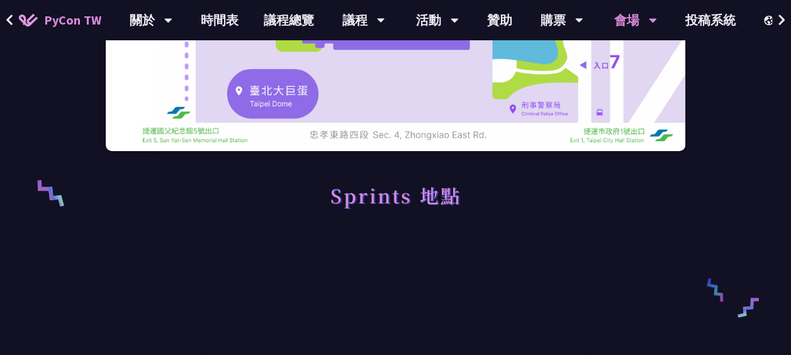
scroll to position [430, 0]
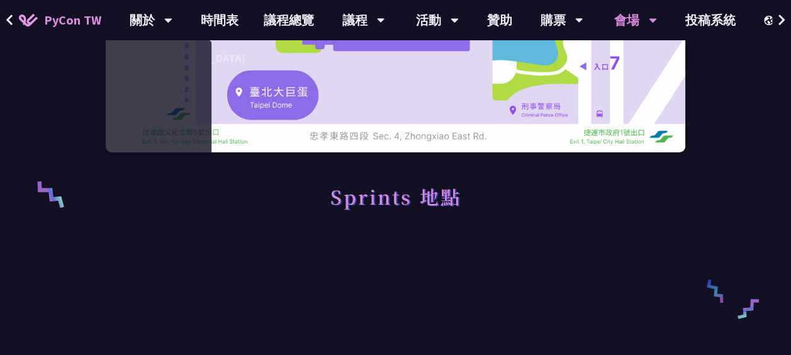
click at [84, 29] on span "PyCon TW" at bounding box center [72, 20] width 57 height 19
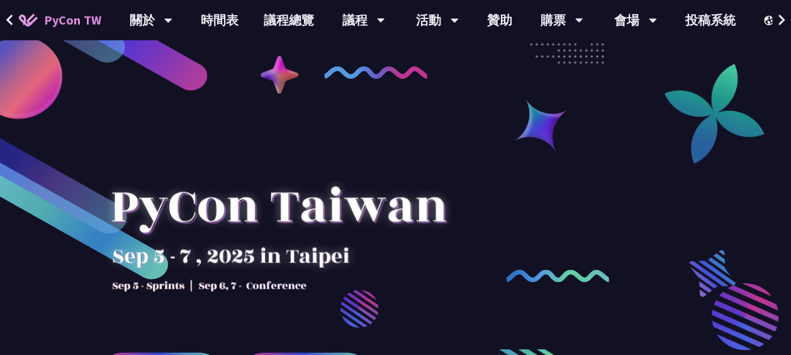
click at [20, 21] on img at bounding box center [28, 20] width 19 height 13
click at [8, 18] on icon at bounding box center [9, 19] width 6 height 11
